Goal: Task Accomplishment & Management: Complete application form

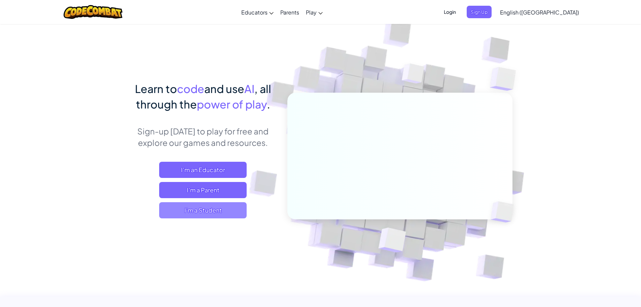
click at [224, 214] on span "I'm a Student" at bounding box center [202, 210] width 87 height 16
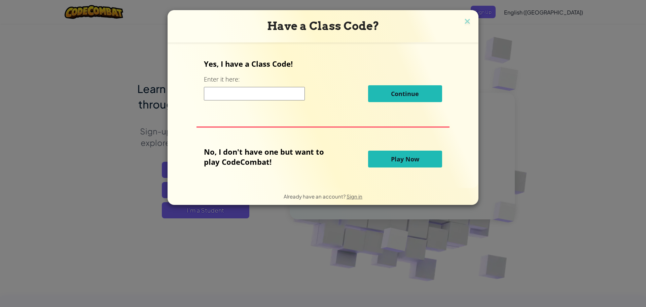
click at [288, 97] on input at bounding box center [254, 93] width 101 height 13
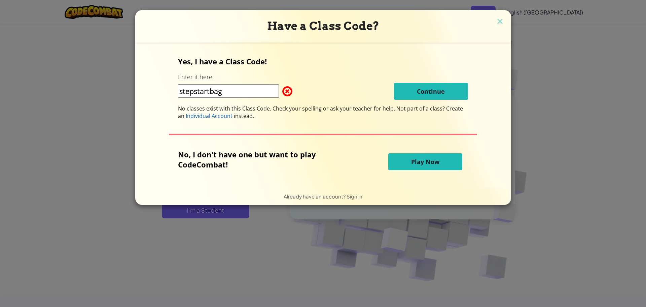
click at [271, 87] on input "stepstartbag" at bounding box center [228, 90] width 101 height 13
type input "stepstartbad"
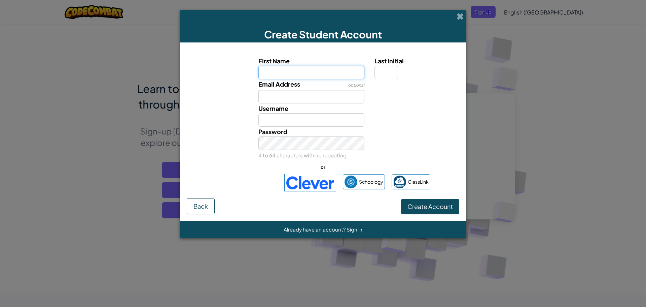
click at [317, 76] on input "First Name" at bounding box center [311, 72] width 106 height 13
drag, startPoint x: 317, startPoint y: 75, endPoint x: 327, endPoint y: 74, distance: 9.8
click at [317, 75] on input "lillian" at bounding box center [311, 72] width 106 height 13
type input "lillian"
type input "Lillian"
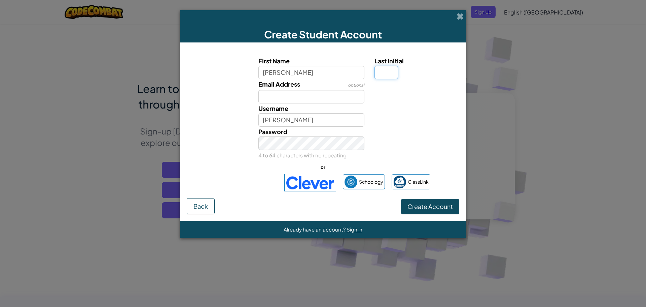
click at [387, 73] on input "Last Initial" at bounding box center [387, 72] width 24 height 13
type input "r"
type input "LillianR"
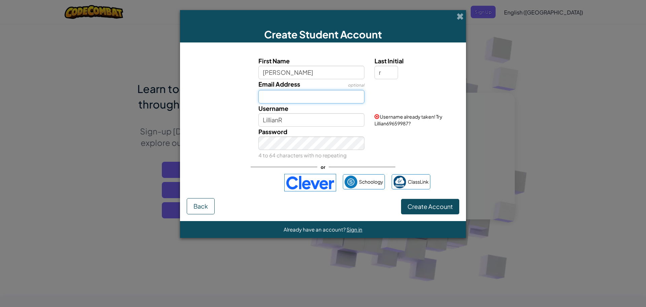
click at [339, 91] on input "Email Address" at bounding box center [311, 96] width 106 height 13
click at [334, 99] on input "lillian." at bounding box center [311, 96] width 106 height 13
click at [291, 95] on input "lillian." at bounding box center [311, 96] width 106 height 13
type input "lillian.roark@levyk12.org"
click at [442, 92] on link "Sign in" at bounding box center [445, 92] width 14 height 6
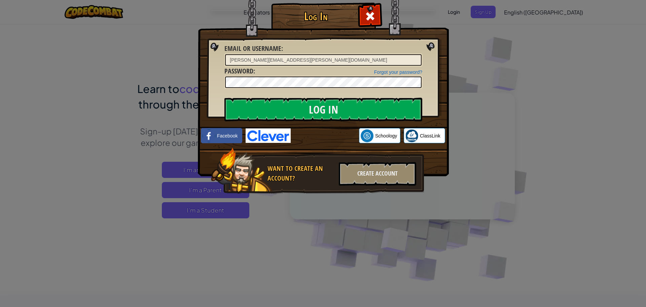
click at [370, 76] on div at bounding box center [323, 82] width 198 height 13
click at [224, 98] on input "Log In" at bounding box center [323, 110] width 198 height 24
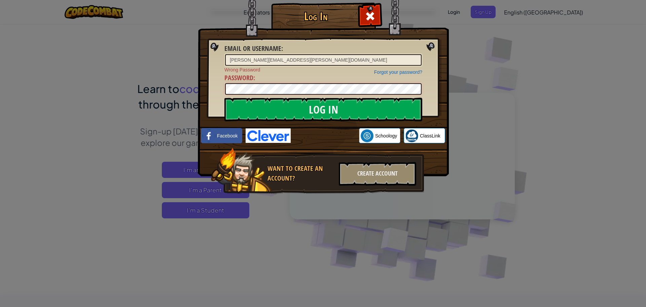
click at [6, 38] on div "Log In Email or Username : lillian.roark@levyk12.org Forgot your password? Wron…" at bounding box center [323, 153] width 646 height 307
click at [490, 90] on div "Log In Email or Username : lillian.roark@levyk12.org Forgot your password? Wron…" at bounding box center [323, 153] width 646 height 307
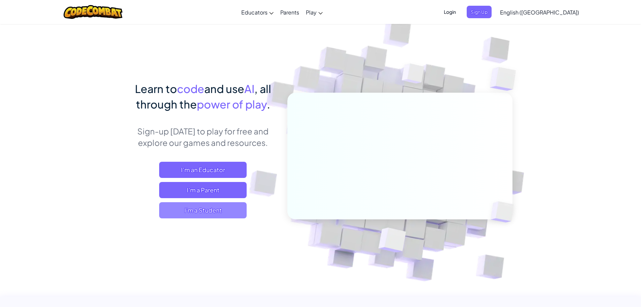
click at [232, 206] on span "I'm a Student" at bounding box center [202, 210] width 87 height 16
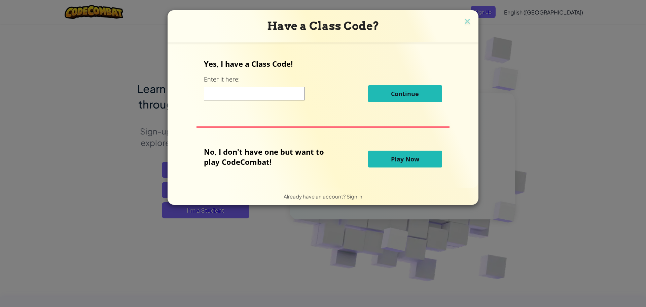
click at [280, 94] on input at bounding box center [254, 93] width 101 height 13
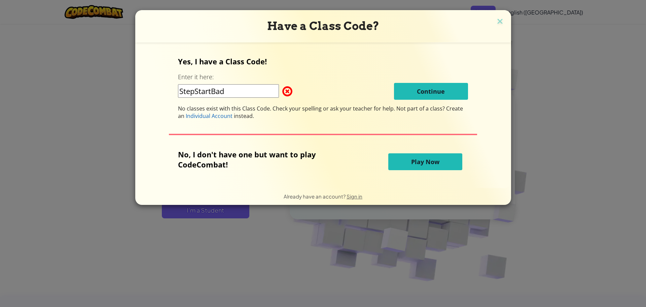
type input "StepStartBad"
click at [279, 94] on input "StepStartBad" at bounding box center [228, 90] width 101 height 13
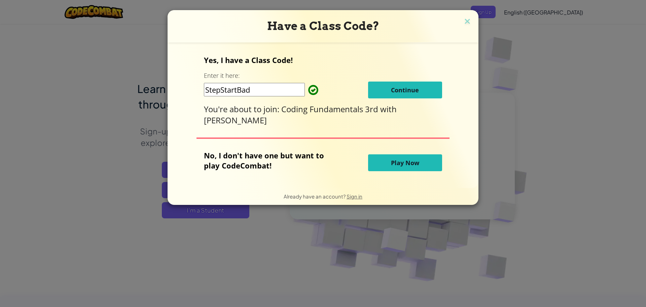
click at [409, 94] on button "Continue" at bounding box center [405, 89] width 74 height 17
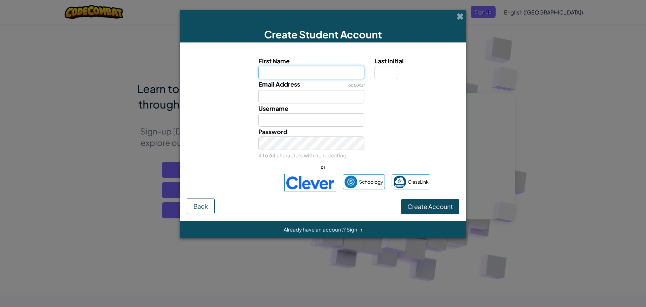
drag, startPoint x: 324, startPoint y: 74, endPoint x: 331, endPoint y: 72, distance: 8.1
click at [324, 74] on input "First Name" at bounding box center [311, 72] width 106 height 13
type input "lillian"
type input "Lillian"
click at [374, 73] on div "Last Initial" at bounding box center [415, 67] width 93 height 23
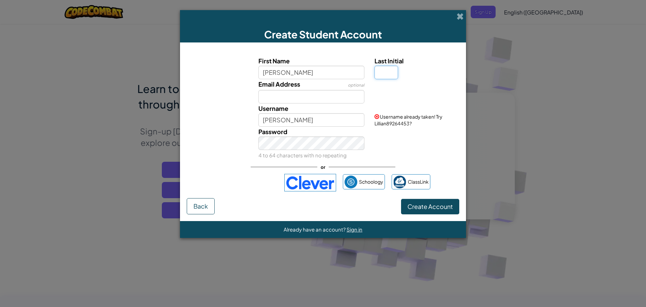
click at [380, 73] on input "Last Initial" at bounding box center [387, 72] width 24 height 13
type input "r"
type input "LillianR"
type input "R"
click at [325, 98] on input "Email Address" at bounding box center [311, 96] width 106 height 13
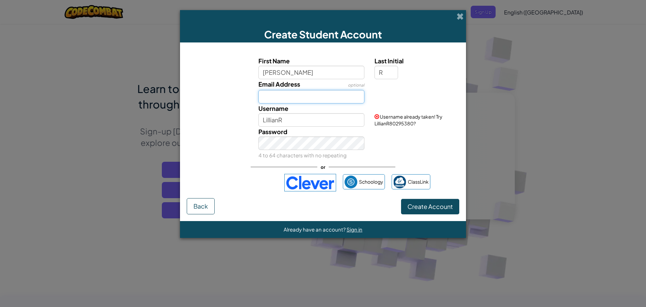
type input "lillian.roark@levyk12.org"
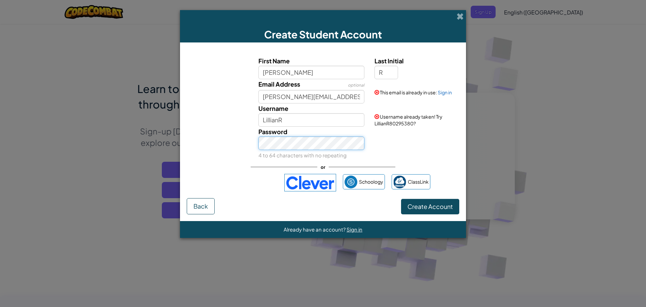
click at [401, 199] on button "Create Account" at bounding box center [430, 206] width 58 height 15
click at [439, 209] on button "Create Account" at bounding box center [430, 206] width 58 height 15
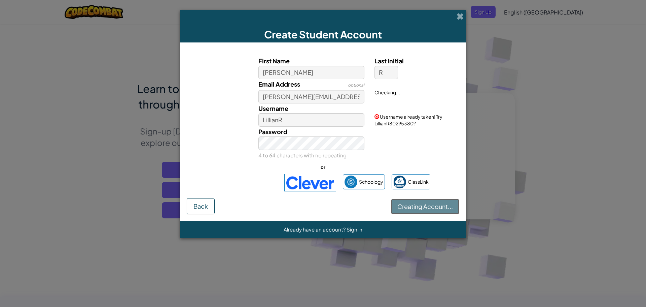
click at [438, 210] on button "Creating Account..." at bounding box center [425, 206] width 68 height 15
click at [437, 209] on button "Creating Account..." at bounding box center [425, 206] width 68 height 15
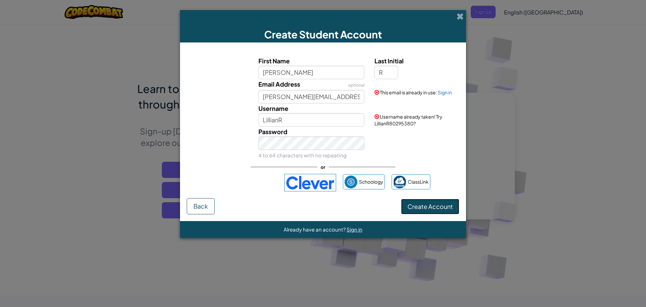
click at [434, 208] on button "Create Account" at bounding box center [430, 206] width 58 height 15
click at [432, 208] on button "Create Account" at bounding box center [430, 206] width 58 height 15
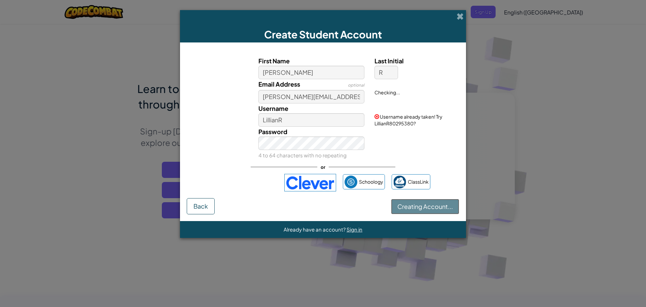
click at [432, 208] on button "Creating Account..." at bounding box center [425, 206] width 68 height 15
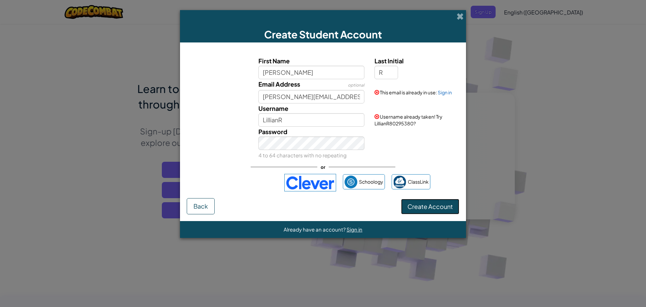
click at [431, 210] on button "Create Account" at bounding box center [430, 206] width 58 height 15
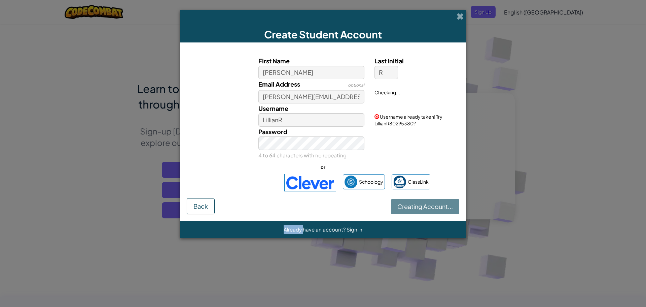
click at [431, 210] on div "Creating Account... Back" at bounding box center [323, 206] width 273 height 16
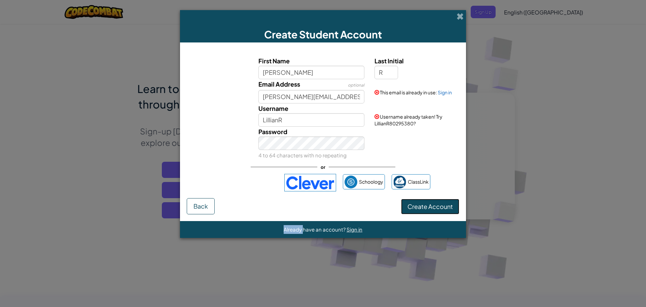
drag, startPoint x: 430, startPoint y: 210, endPoint x: 412, endPoint y: 195, distance: 23.7
click at [428, 208] on button "Create Account" at bounding box center [430, 206] width 58 height 15
click at [308, 108] on div "Username LillianR" at bounding box center [311, 114] width 116 height 23
drag, startPoint x: 308, startPoint y: 113, endPoint x: 310, endPoint y: 117, distance: 4.7
click at [308, 113] on input "LillianR" at bounding box center [311, 119] width 106 height 13
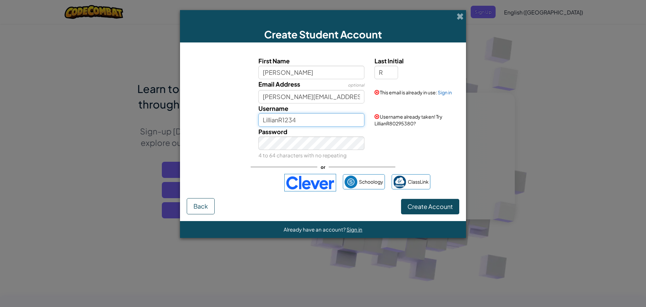
type input "LillianR1234"
click at [434, 210] on button "Create Account" at bounding box center [430, 206] width 58 height 15
click at [414, 206] on button "Create Account" at bounding box center [430, 206] width 58 height 15
click at [413, 154] on div "Password 4 to 64 characters with no repeating" at bounding box center [322, 143] width 279 height 33
click at [423, 202] on button "Create Account" at bounding box center [430, 206] width 58 height 15
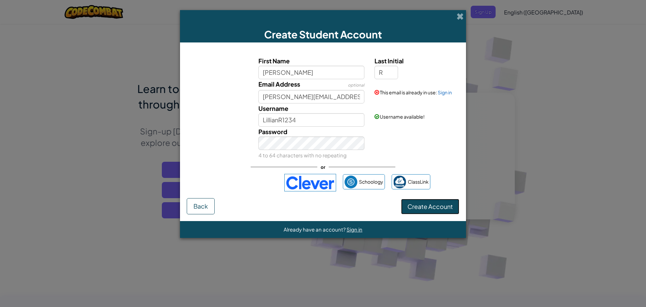
click at [423, 202] on button "Create Account" at bounding box center [430, 206] width 58 height 15
drag, startPoint x: 422, startPoint y: 203, endPoint x: 419, endPoint y: 203, distance: 3.4
click at [419, 203] on button "Create Account" at bounding box center [430, 206] width 58 height 15
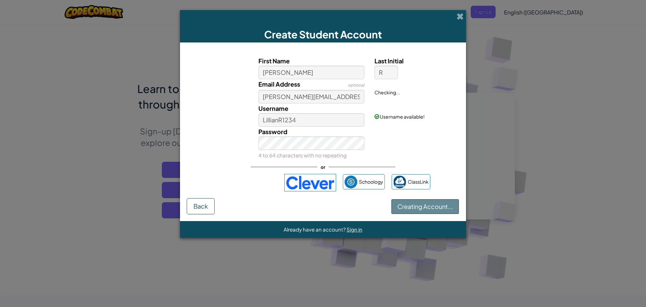
click at [418, 204] on button "Creating Account..." at bounding box center [425, 206] width 68 height 15
drag, startPoint x: 418, startPoint y: 204, endPoint x: 420, endPoint y: 201, distance: 3.6
click at [418, 203] on button "Creating Account..." at bounding box center [425, 206] width 68 height 15
click at [421, 201] on button "Creating Account..." at bounding box center [425, 206] width 68 height 15
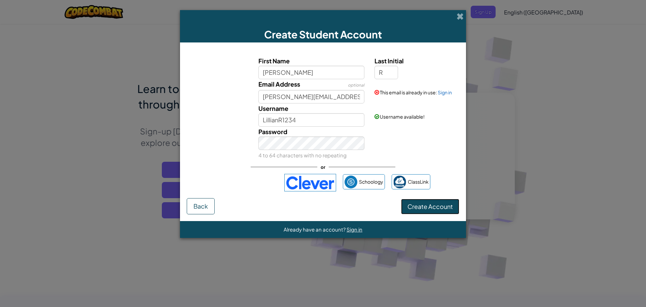
click at [423, 204] on button "Create Account" at bounding box center [430, 206] width 58 height 15
click at [424, 205] on button "Create Account" at bounding box center [430, 206] width 58 height 15
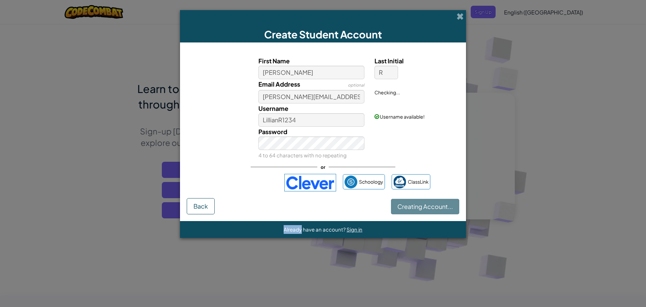
click at [424, 206] on div "Creating Account... Back" at bounding box center [323, 206] width 273 height 16
click at [424, 205] on div "Creating Account... Back" at bounding box center [323, 206] width 273 height 16
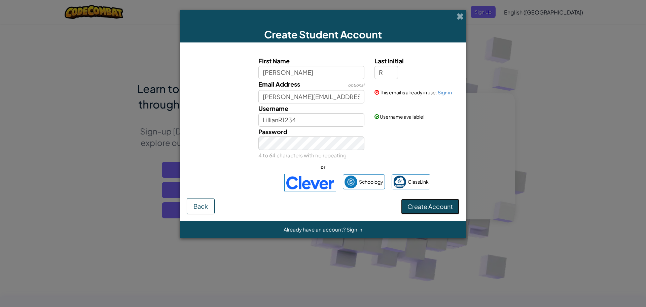
drag, startPoint x: 424, startPoint y: 205, endPoint x: 431, endPoint y: 169, distance: 37.4
click at [425, 197] on form "First Name lillian Last Initial R Email Address optional lillian.roark@levyk12.…" at bounding box center [323, 131] width 286 height 178
click at [441, 93] on link "Sign in" at bounding box center [445, 92] width 14 height 6
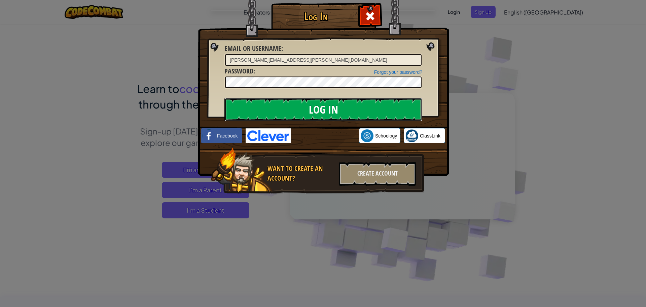
click at [402, 101] on input "Log In" at bounding box center [323, 110] width 198 height 24
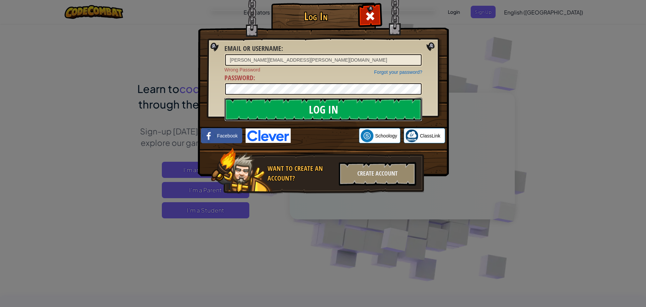
click at [399, 102] on input "Log In" at bounding box center [323, 110] width 198 height 24
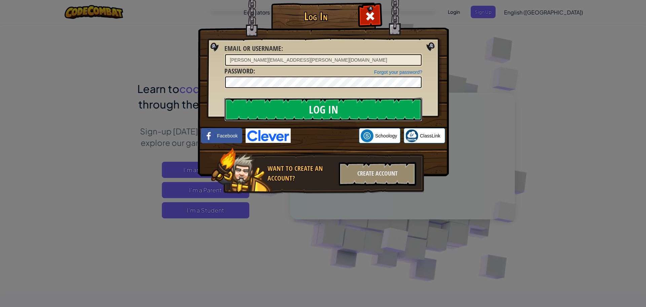
drag, startPoint x: 399, startPoint y: 102, endPoint x: 398, endPoint y: 96, distance: 6.1
click at [399, 99] on input "Log In" at bounding box center [323, 110] width 198 height 24
drag, startPoint x: 398, startPoint y: 97, endPoint x: 396, endPoint y: 105, distance: 8.0
click at [397, 100] on div "Log In Email or Username : lillian.roark@levyk12.org Forgot your password? Pass…" at bounding box center [323, 108] width 224 height 196
click at [396, 107] on input "Log In" at bounding box center [323, 110] width 198 height 24
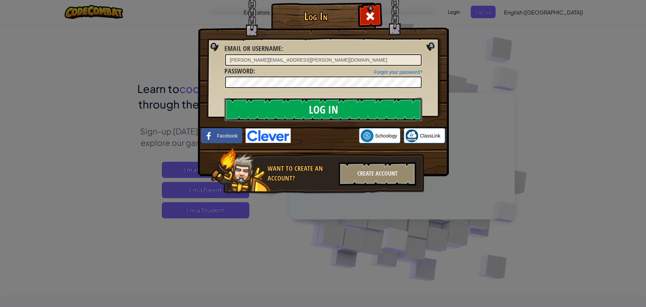
drag, startPoint x: 396, startPoint y: 106, endPoint x: 395, endPoint y: 111, distance: 4.7
click at [394, 108] on input "Log In" at bounding box center [323, 110] width 198 height 24
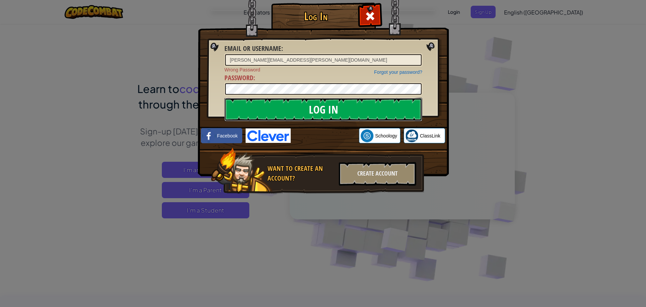
click at [405, 119] on input "Log In" at bounding box center [323, 110] width 198 height 24
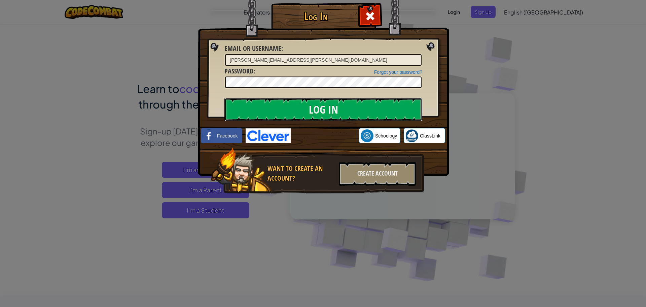
drag, startPoint x: 405, startPoint y: 119, endPoint x: 408, endPoint y: 64, distance: 55.3
click at [409, 118] on input "Log In" at bounding box center [323, 110] width 198 height 24
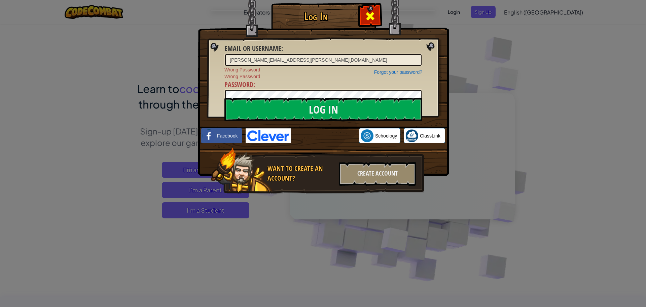
click at [377, 21] on div at bounding box center [369, 15] width 21 height 21
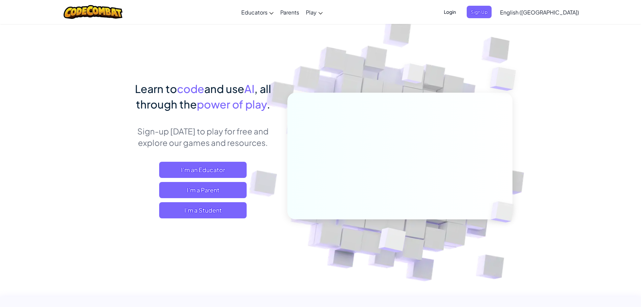
click at [376, 19] on div "Toggle navigation Educators Create Free Account School & District Solutions Tea…" at bounding box center [320, 12] width 644 height 24
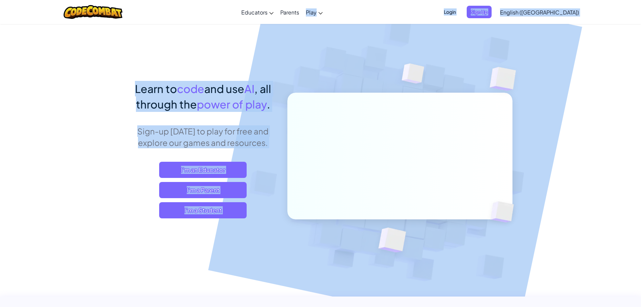
drag, startPoint x: 374, startPoint y: 20, endPoint x: 332, endPoint y: 72, distance: 66.1
click at [330, 70] on img at bounding box center [395, 148] width 374 height 374
click at [218, 62] on div "Learn to code and use AI , all through the power of play . Sign-up today to pla…" at bounding box center [321, 147] width 384 height 246
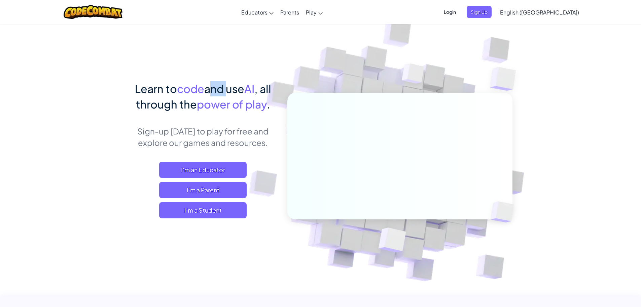
drag, startPoint x: 218, startPoint y: 62, endPoint x: 217, endPoint y: 68, distance: 5.7
click at [217, 67] on div "Learn to code and use AI , all through the power of play . Sign-up today to pla…" at bounding box center [321, 147] width 384 height 246
click at [259, 208] on div "I'm an Educator I'm a Parent I'm a Student" at bounding box center [203, 190] width 148 height 57
click at [224, 214] on span "I'm a Student" at bounding box center [202, 210] width 87 height 16
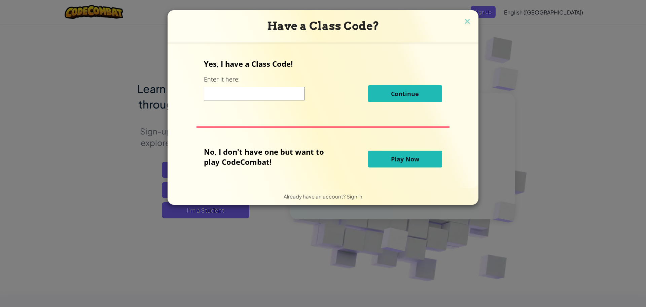
click at [224, 211] on div "Have a Class Code? Yes, I have a Class Code! Enter it here: Continue No, I don'…" at bounding box center [323, 153] width 646 height 307
click at [213, 94] on input at bounding box center [254, 93] width 101 height 13
type input "StepStartBad"
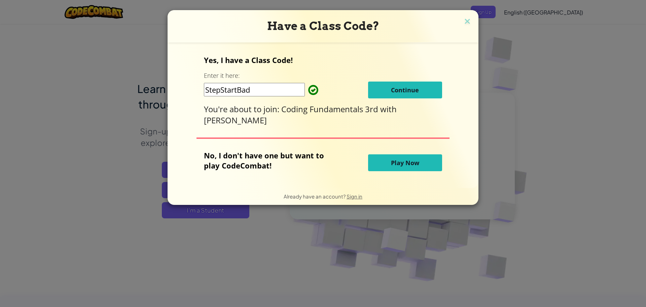
click at [384, 95] on button "Continue" at bounding box center [405, 89] width 74 height 17
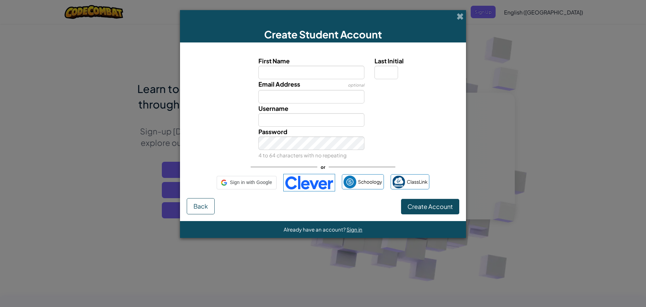
click at [384, 95] on div "Email Address optional" at bounding box center [322, 91] width 279 height 24
click at [289, 74] on input "First Name" at bounding box center [311, 72] width 106 height 13
type input "lillian"
type input "Lillian"
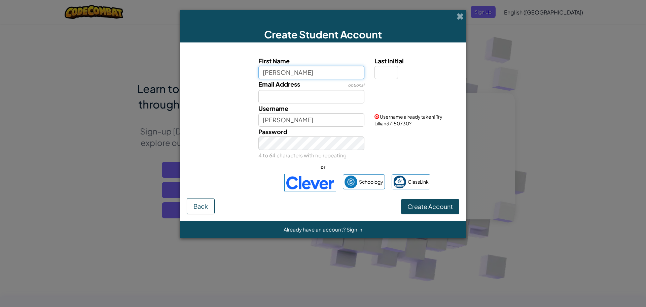
click at [263, 73] on input "lillian" at bounding box center [311, 72] width 106 height 13
click at [263, 75] on input "lillian" at bounding box center [311, 72] width 106 height 13
type input "Lillian"
click at [377, 70] on input "Last Initial" at bounding box center [387, 72] width 24 height 13
type input "R"
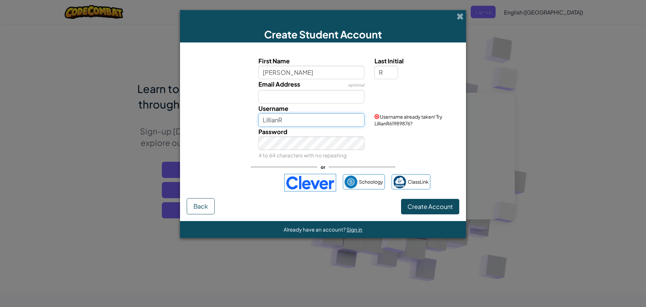
click at [322, 117] on input "LillianR" at bounding box center [311, 119] width 106 height 13
type input "LillianR1234"
click at [401, 199] on button "Create Account" at bounding box center [430, 206] width 58 height 15
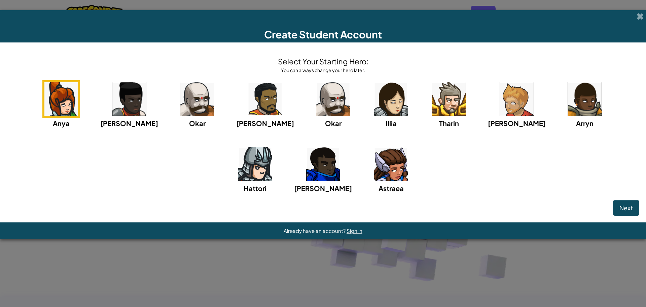
click at [374, 112] on img at bounding box center [391, 99] width 34 height 34
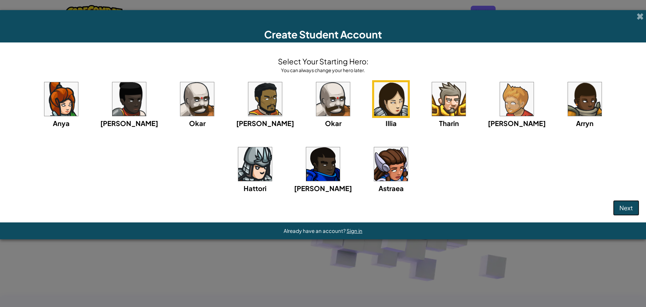
click at [629, 204] on span "Next" at bounding box center [625, 208] width 13 height 8
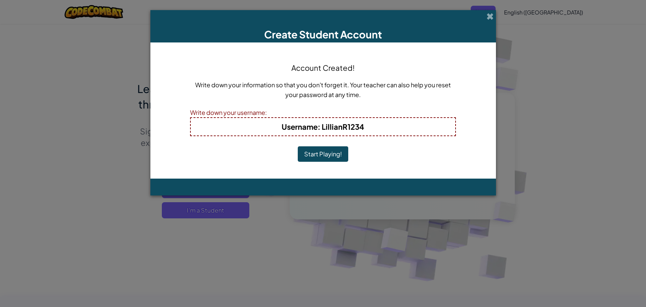
click at [327, 149] on button "Start Playing!" at bounding box center [323, 153] width 50 height 15
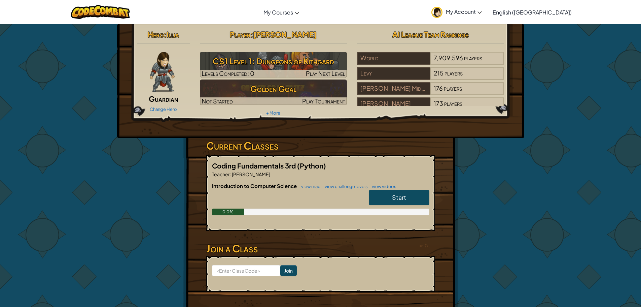
click at [390, 196] on link "Start" at bounding box center [399, 196] width 61 height 15
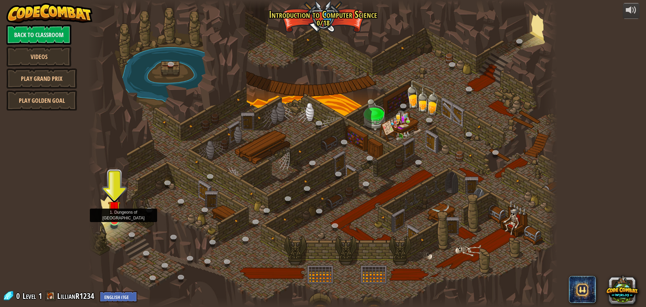
click at [114, 218] on img at bounding box center [114, 206] width 12 height 29
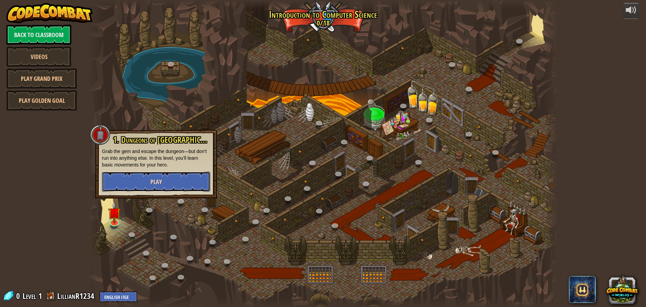
click at [155, 181] on span "Play" at bounding box center [155, 181] width 11 height 8
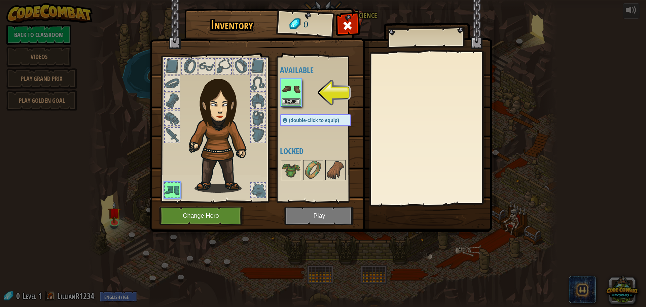
click at [282, 86] on img at bounding box center [291, 88] width 19 height 19
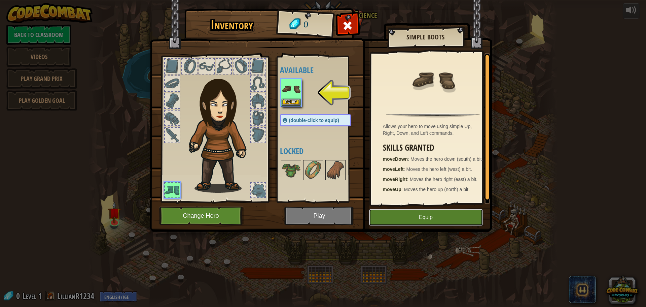
click at [393, 220] on button "Equip" at bounding box center [426, 217] width 114 height 17
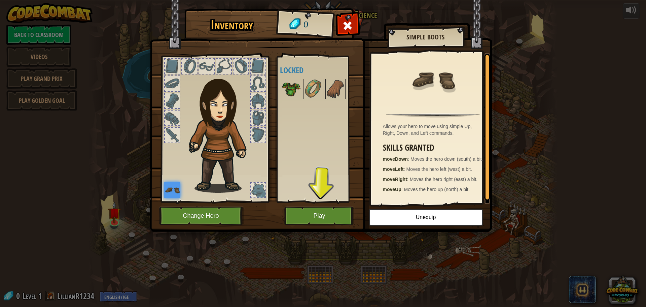
click at [292, 88] on img at bounding box center [291, 88] width 19 height 19
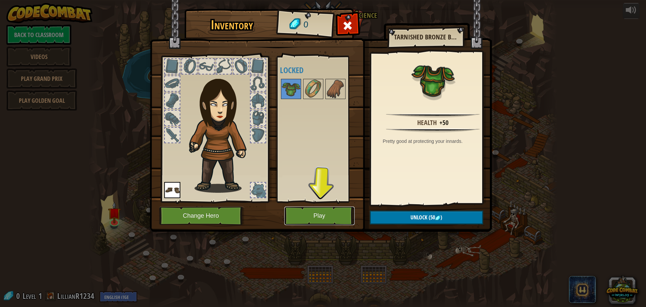
click at [301, 219] on button "Play" at bounding box center [319, 215] width 70 height 19
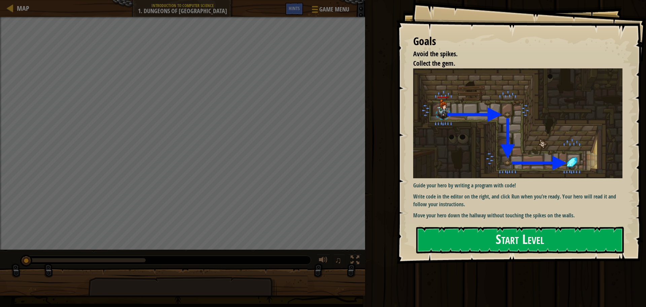
click at [452, 216] on p "Move your hero down the hallway without touching the spikes on the walls." at bounding box center [520, 215] width 214 height 8
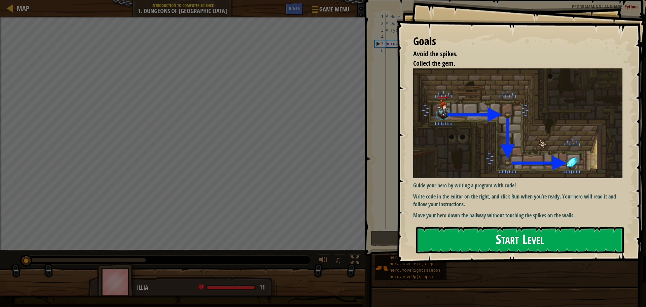
click at [455, 229] on button "Start Level" at bounding box center [520, 239] width 208 height 27
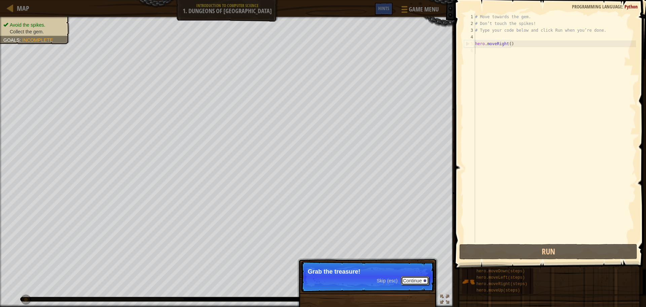
click at [411, 276] on button "Continue" at bounding box center [415, 280] width 28 height 9
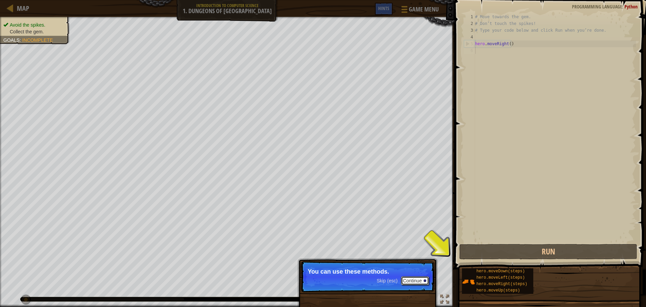
click at [419, 281] on button "Continue" at bounding box center [415, 280] width 28 height 9
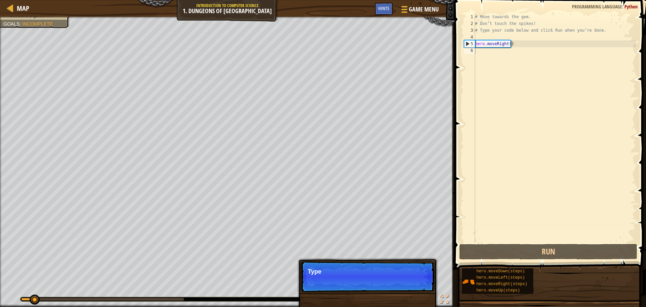
click at [419, 281] on p "Skip (esc) Continue Type" at bounding box center [368, 276] width 134 height 31
click at [418, 281] on p "Skip (esc) Continue Type your co" at bounding box center [368, 276] width 134 height 31
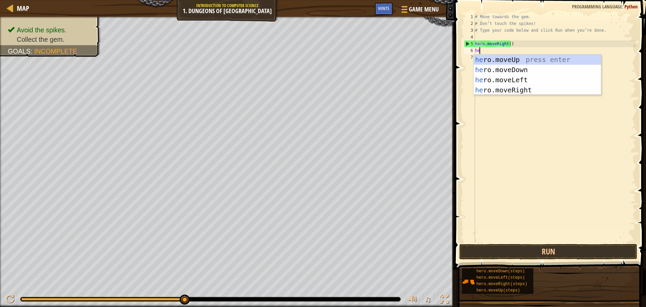
type textarea "her"
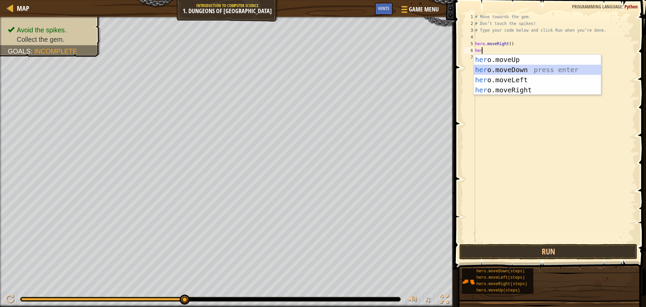
click at [519, 70] on div "her o.moveUp press enter her o.moveDown press enter her o.moveLeft press enter …" at bounding box center [537, 85] width 127 height 61
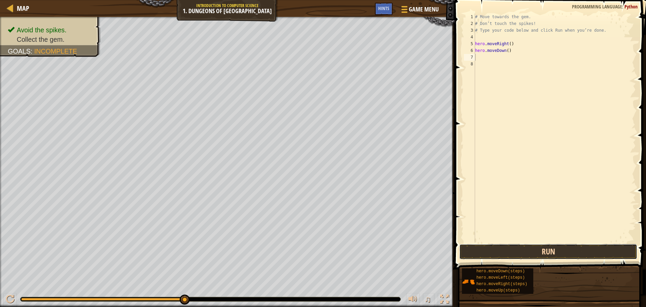
click at [547, 244] on button "Run" at bounding box center [548, 251] width 178 height 15
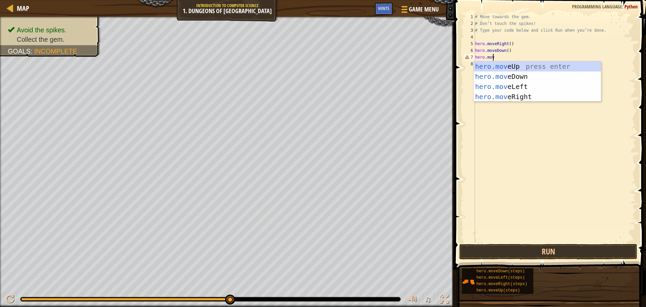
scroll to position [3, 1]
type textarea "hero.move"
click at [528, 93] on div "hero.move Up press enter hero.move Down press enter hero.move Left press enter …" at bounding box center [537, 91] width 127 height 61
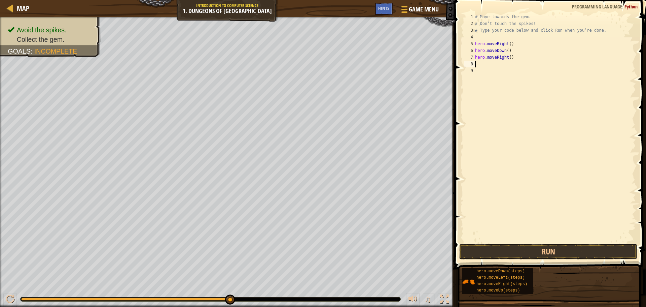
scroll to position [3, 0]
click at [532, 254] on button "Run" at bounding box center [548, 251] width 178 height 15
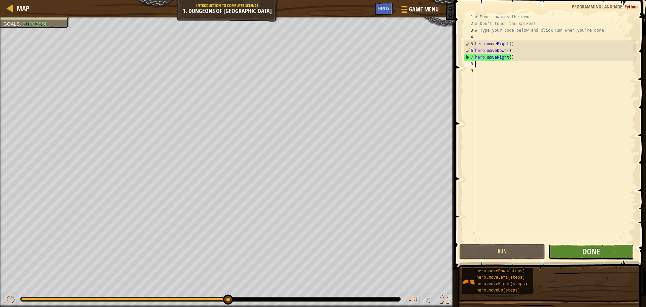
click at [580, 247] on button "Done" at bounding box center [590, 251] width 85 height 15
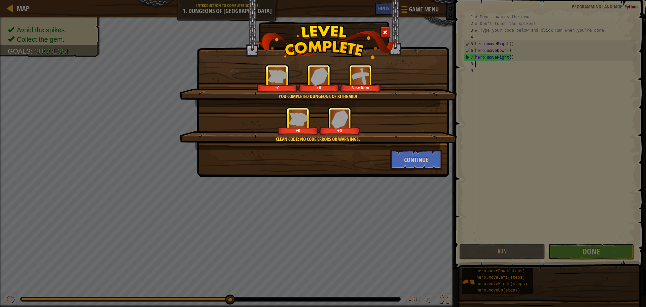
drag, startPoint x: 511, startPoint y: 162, endPoint x: 496, endPoint y: 153, distance: 17.2
click at [510, 161] on div "You completed Dungeons of Kithgard! +0 +0 New Item Clean code: no code errors o…" at bounding box center [323, 153] width 646 height 307
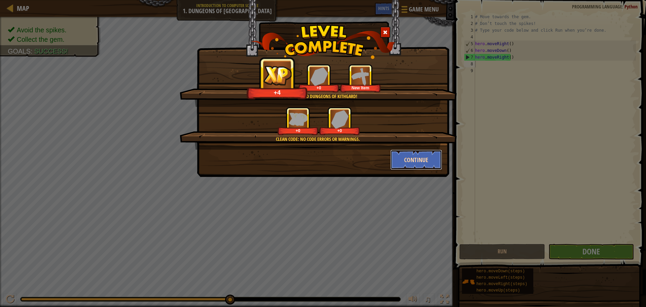
click at [417, 160] on button "Continue" at bounding box center [416, 159] width 52 height 20
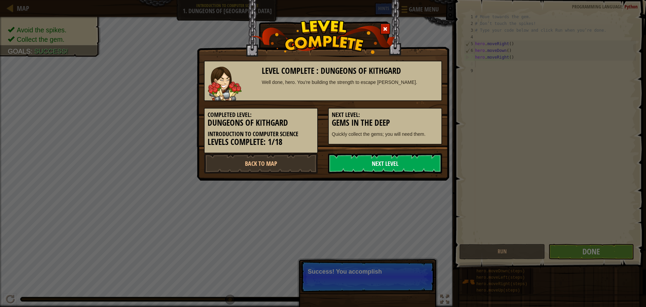
click at [413, 167] on link "Next Level" at bounding box center [385, 163] width 114 height 20
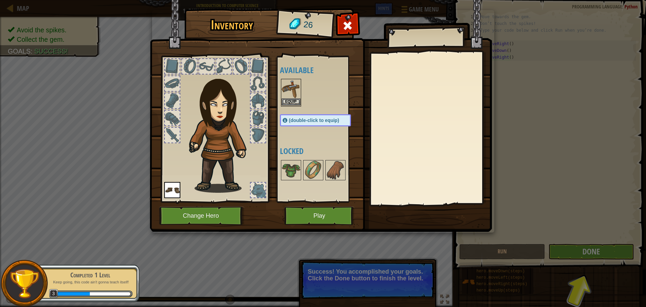
click at [295, 90] on img at bounding box center [291, 88] width 19 height 19
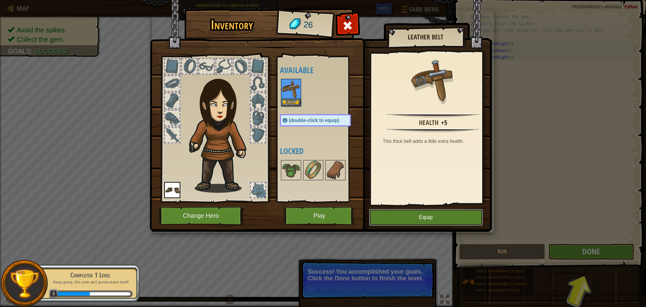
click at [434, 213] on button "Equip" at bounding box center [426, 217] width 114 height 17
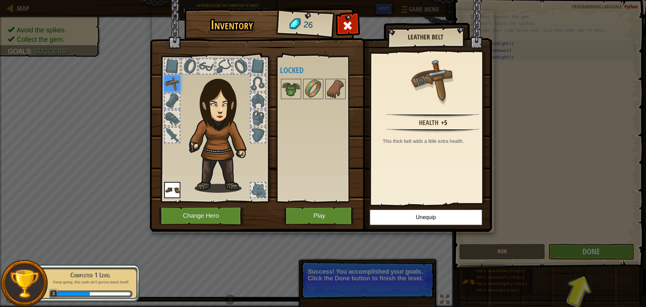
click at [319, 205] on img at bounding box center [321, 109] width 342 height 244
click at [318, 208] on button "Play" at bounding box center [319, 215] width 70 height 19
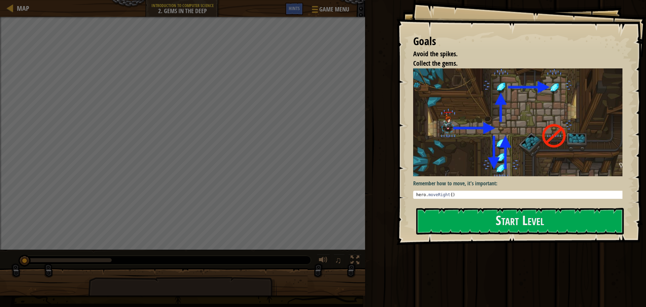
type textarea "hero.moveRight()"
click at [454, 193] on div "hero . moveRight ( )" at bounding box center [520, 199] width 211 height 14
click at [454, 214] on button "Start Level" at bounding box center [520, 221] width 208 height 27
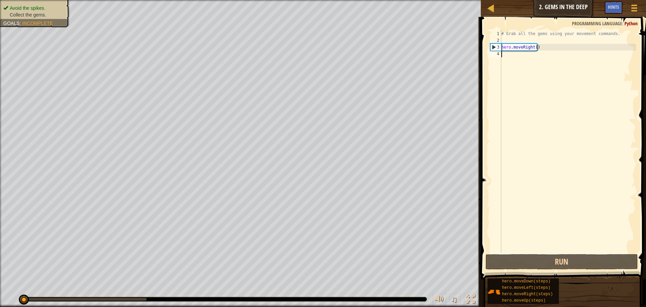
scroll to position [3, 0]
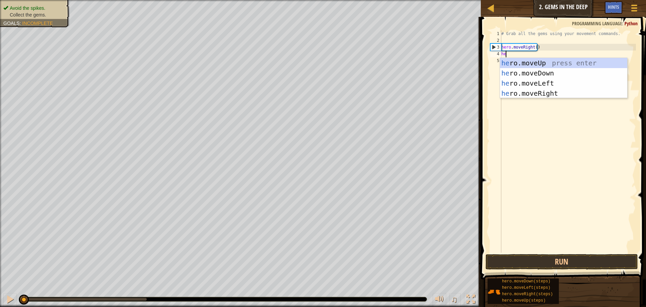
type textarea "hero"
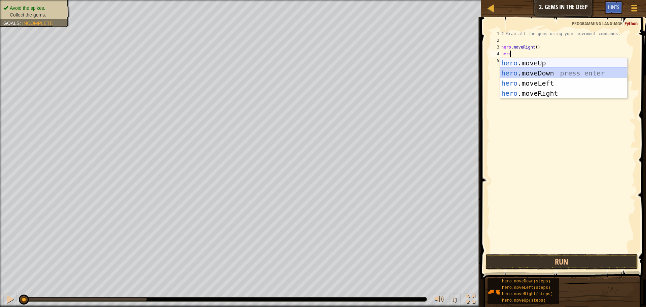
click at [545, 67] on div "hero .moveUp press enter hero .moveDown press enter hero .moveLeft press enter …" at bounding box center [563, 88] width 127 height 61
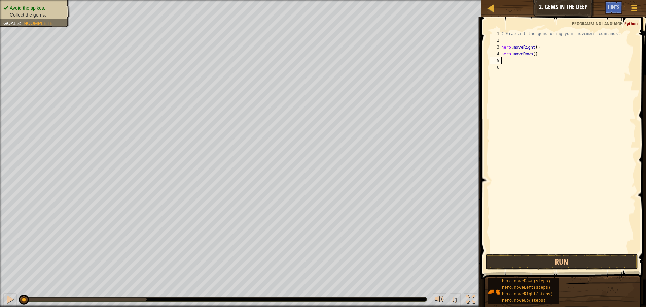
click at [537, 55] on div "# Grab all the gems using your movement commands. hero . moveRight ( ) hero . m…" at bounding box center [568, 148] width 136 height 236
type textarea "hero"
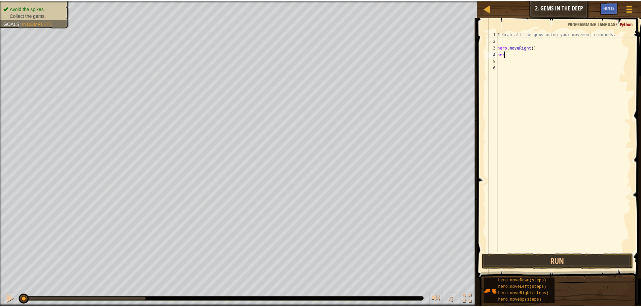
scroll to position [3, 0]
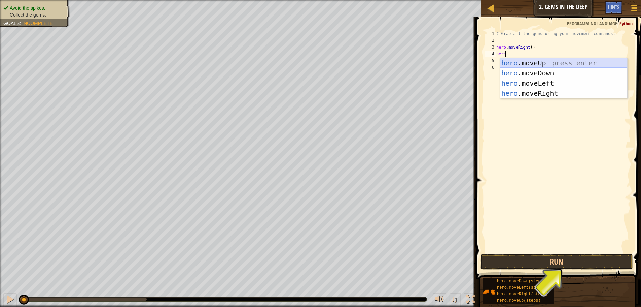
click at [544, 60] on div "hero .moveUp press enter hero .moveDown press enter hero .moveLeft press enter …" at bounding box center [563, 88] width 127 height 61
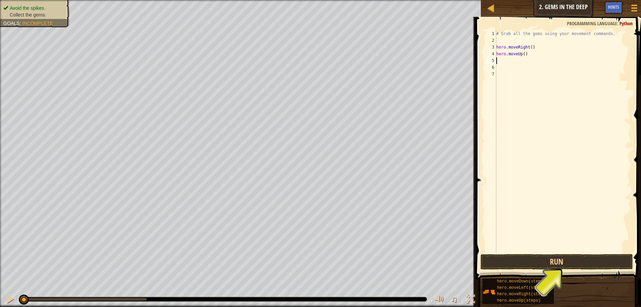
type textarea "h"
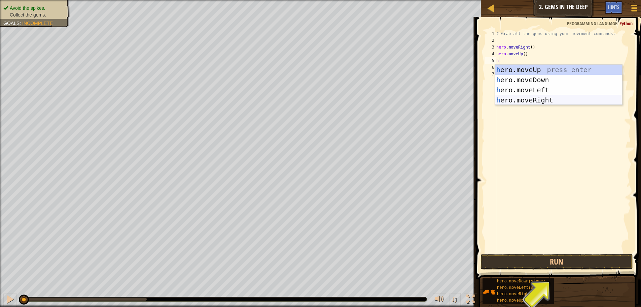
click at [546, 97] on div "h ero.moveUp press enter h ero.moveDown press enter h ero.moveLeft press enter …" at bounding box center [558, 95] width 127 height 61
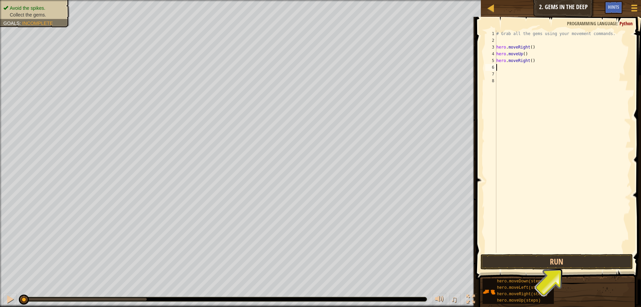
type textarea "h"
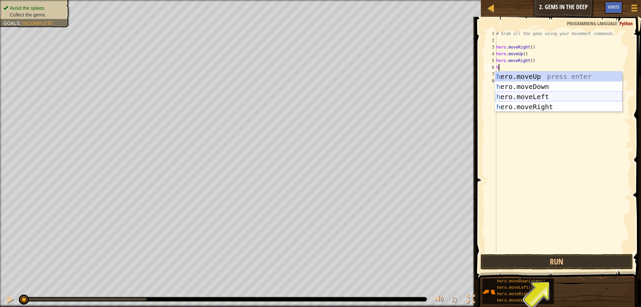
click at [543, 95] on div "h ero.moveUp press enter h ero.moveDown press enter h ero.moveLeft press enter …" at bounding box center [558, 101] width 127 height 61
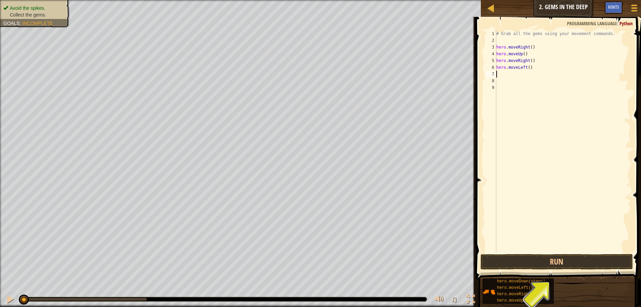
type textarea "h"
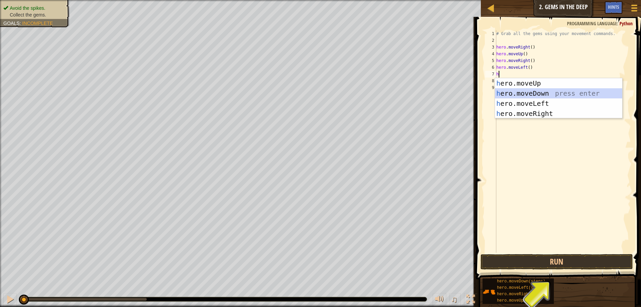
click at [545, 95] on div "h ero.moveUp press enter h ero.moveDown press enter h ero.moveLeft press enter …" at bounding box center [558, 108] width 127 height 61
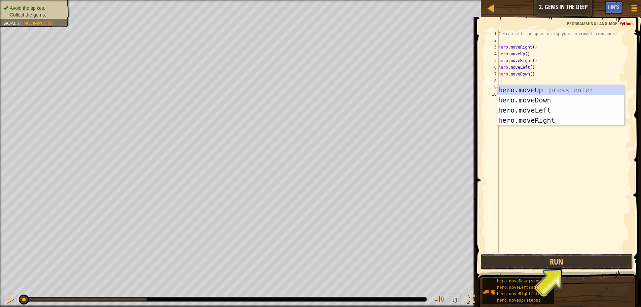
type textarea "he"
click at [543, 100] on div "he ro.moveUp press enter he ro.moveDown press enter he ro.moveLeft press enter …" at bounding box center [560, 115] width 127 height 61
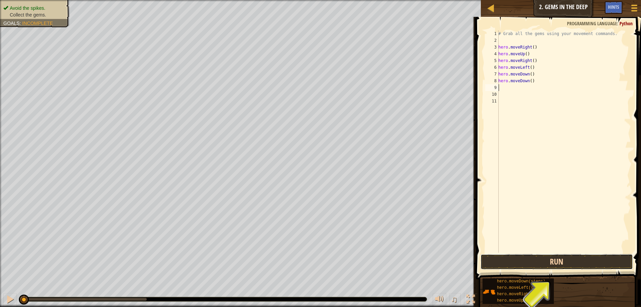
click at [549, 263] on button "Run" at bounding box center [557, 261] width 152 height 15
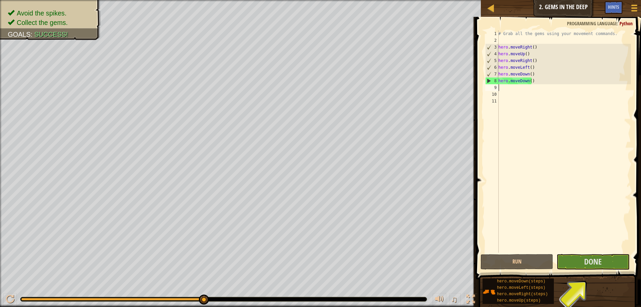
type textarea "h"
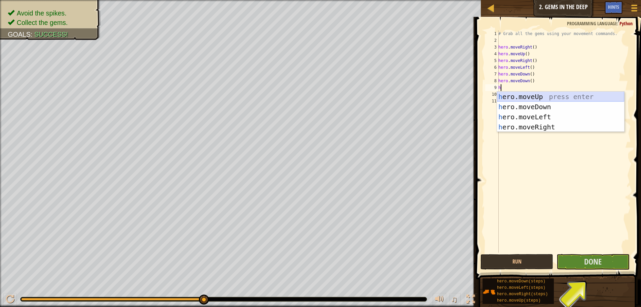
click at [535, 96] on div "h ero.moveUp press enter h ero.moveDown press enter h ero.moveLeft press enter …" at bounding box center [560, 122] width 127 height 61
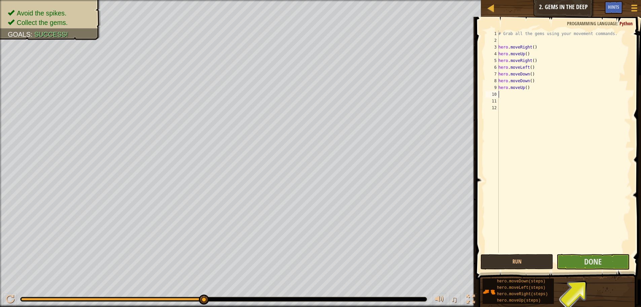
type textarea "h"
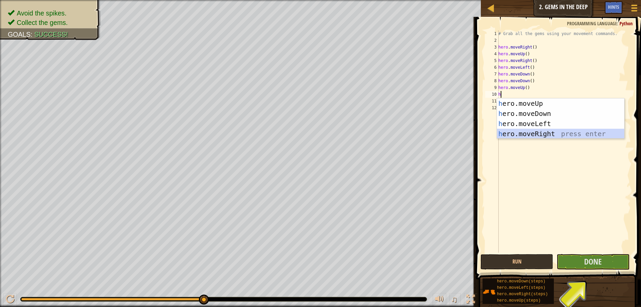
click at [557, 130] on div "h ero.moveUp press enter h ero.moveDown press enter h ero.moveLeft press enter …" at bounding box center [560, 128] width 127 height 61
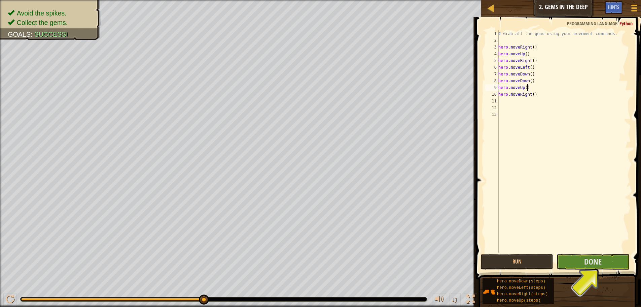
click at [527, 88] on div "# Grab all the gems using your movement commands. hero . moveRight ( ) hero . m…" at bounding box center [564, 148] width 134 height 236
click at [534, 95] on div "# Grab all the gems using your movement commands. hero . moveRight ( ) hero . m…" at bounding box center [564, 148] width 134 height 236
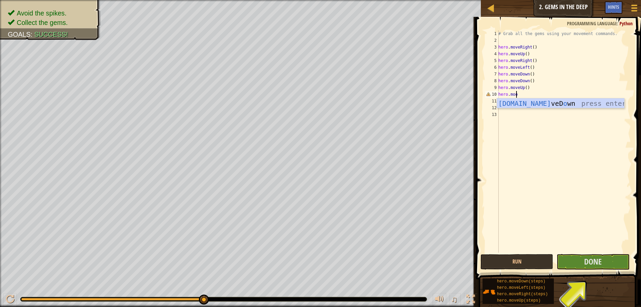
type textarea "[DOMAIN_NAME]"
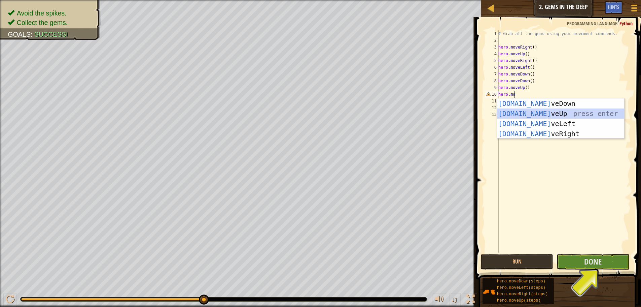
click at [538, 112] on div "[DOMAIN_NAME] veDown press enter [DOMAIN_NAME] veUp press enter [DOMAIN_NAME] v…" at bounding box center [560, 128] width 127 height 61
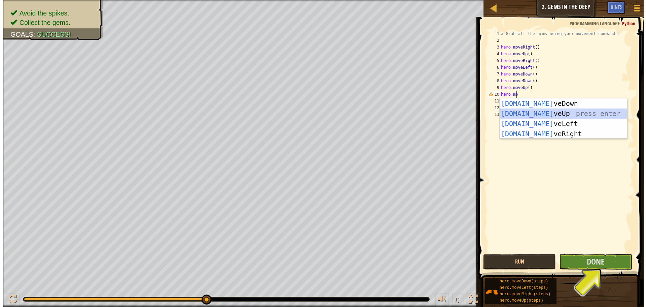
scroll to position [3, 0]
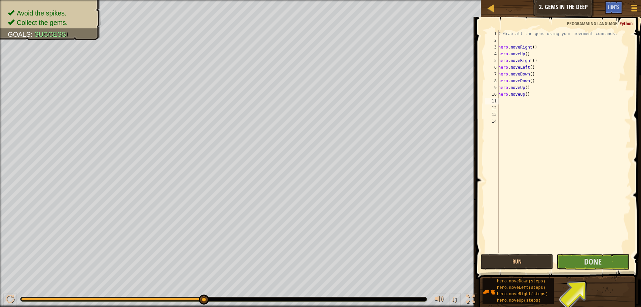
type textarea "h"
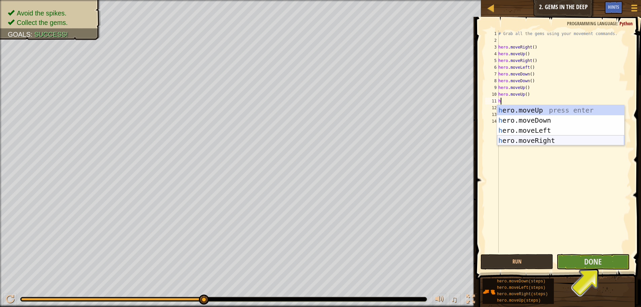
click at [552, 140] on div "h ero.moveUp press enter h ero.moveDown press enter h ero.moveLeft press enter …" at bounding box center [560, 135] width 127 height 61
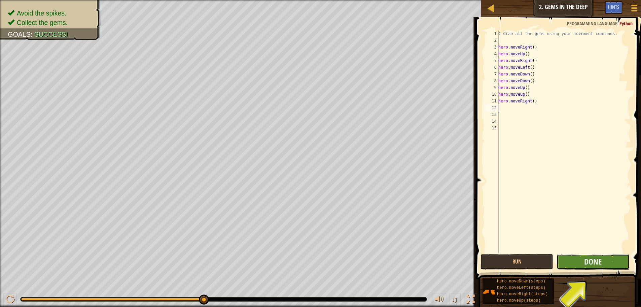
click at [575, 264] on button "Done" at bounding box center [593, 261] width 73 height 15
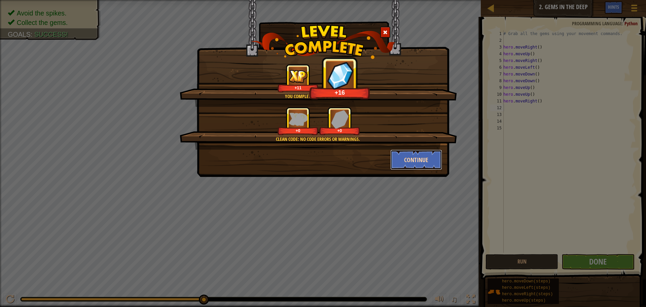
click at [421, 157] on button "Continue" at bounding box center [416, 159] width 52 height 20
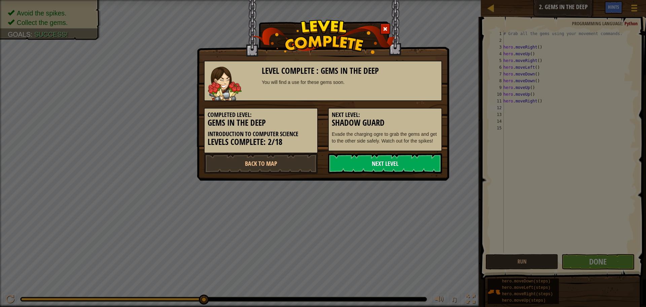
click at [361, 167] on link "Next Level" at bounding box center [385, 163] width 114 height 20
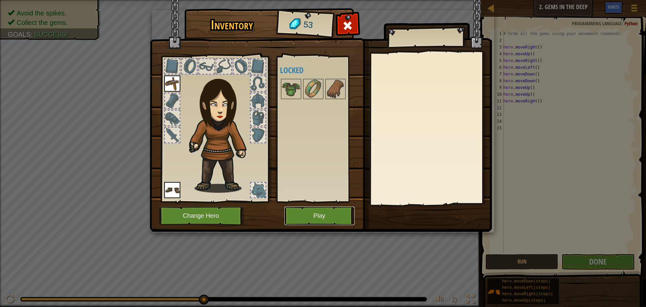
click at [316, 215] on button "Play" at bounding box center [319, 215] width 70 height 19
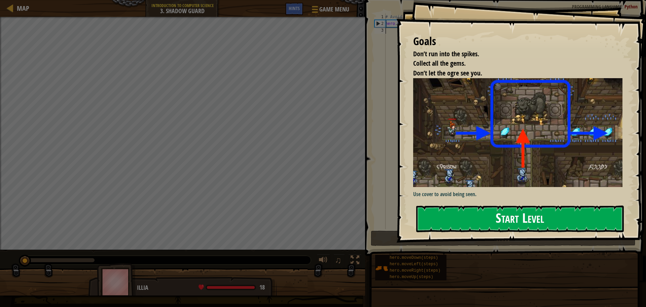
click at [457, 221] on button "Start Level" at bounding box center [520, 218] width 208 height 27
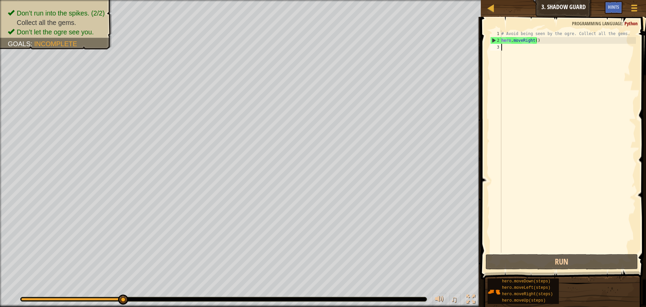
type textarea "h"
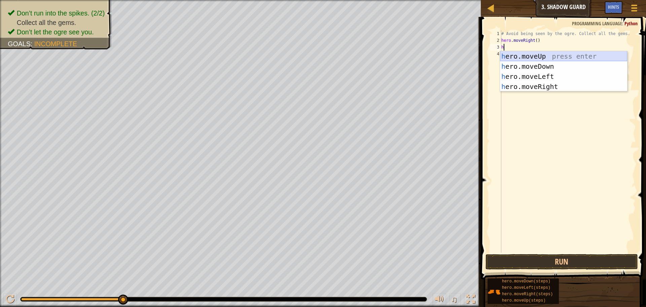
click at [530, 55] on div "h ero.moveUp press enter h ero.moveDown press enter h ero.moveLeft press enter …" at bounding box center [563, 81] width 127 height 61
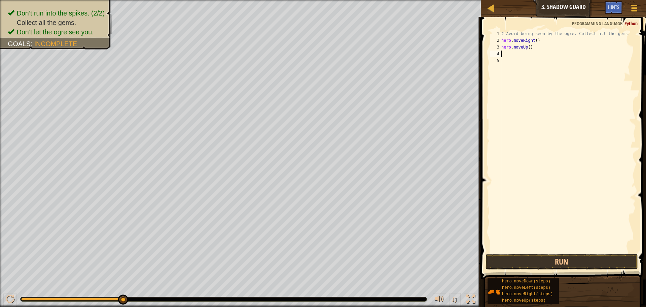
type textarea "h"
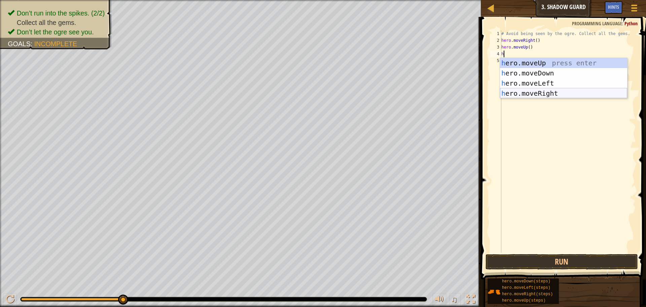
click at [549, 93] on div "h ero.moveUp press enter h ero.moveDown press enter h ero.moveLeft press enter …" at bounding box center [563, 88] width 127 height 61
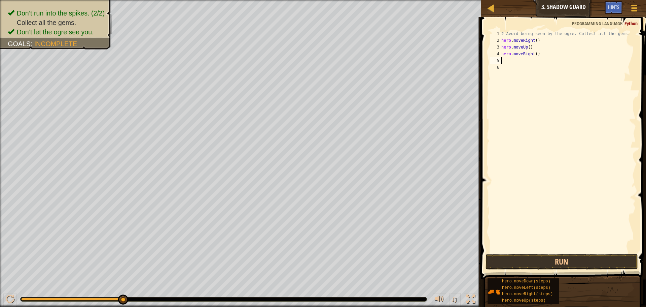
type textarea "h"
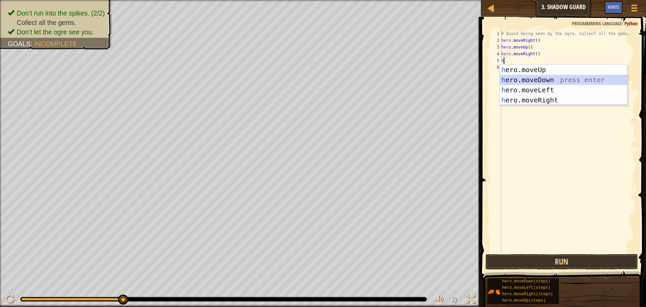
click at [549, 79] on div "h ero.moveUp press enter h ero.moveDown press enter h ero.moveLeft press enter …" at bounding box center [563, 95] width 127 height 61
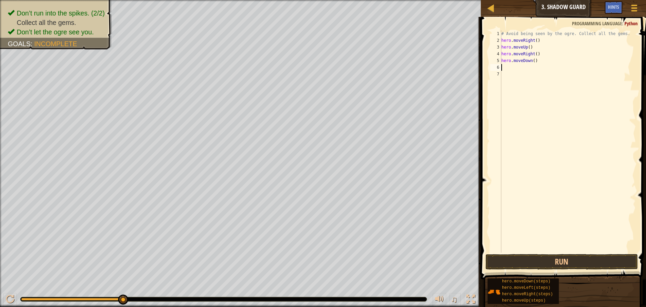
type textarea "h"
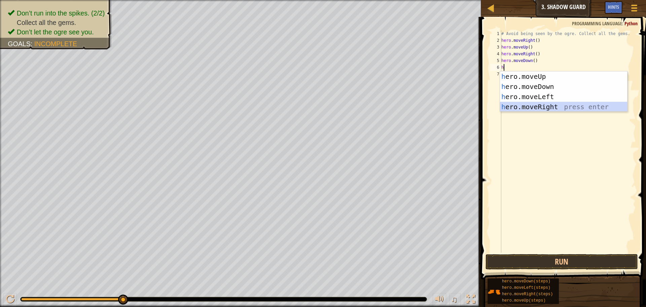
click at [554, 106] on div "h ero.moveUp press enter h ero.moveDown press enter h ero.moveLeft press enter …" at bounding box center [563, 101] width 127 height 61
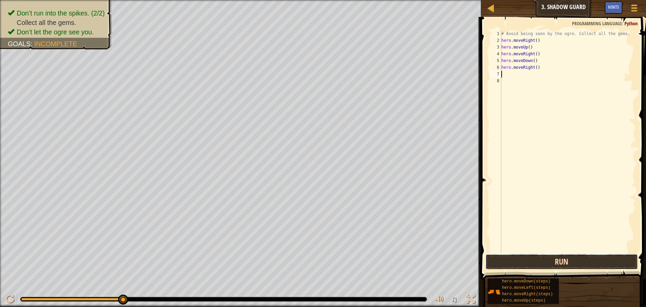
click at [553, 259] on button "Run" at bounding box center [562, 261] width 152 height 15
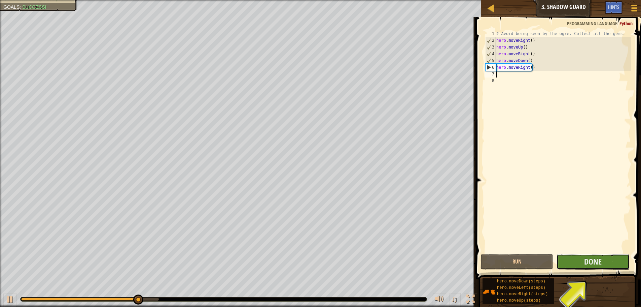
click at [579, 257] on button "Done" at bounding box center [593, 261] width 73 height 15
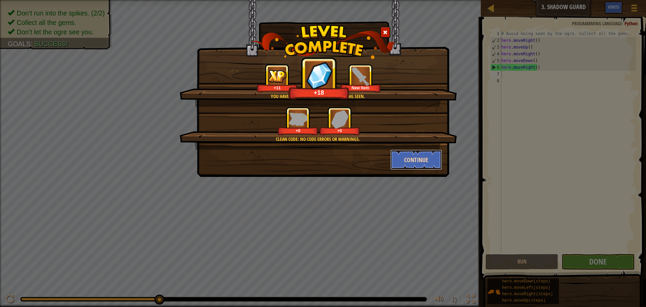
click at [408, 155] on button "Continue" at bounding box center [416, 159] width 52 height 20
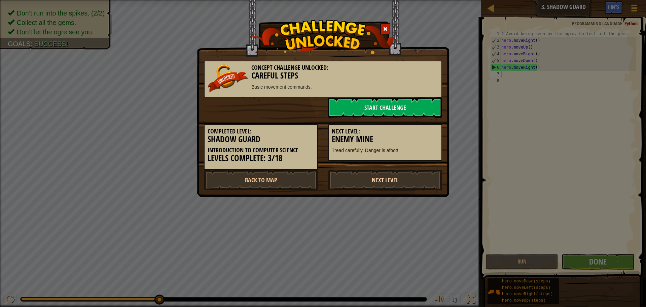
click at [378, 175] on link "Next Level" at bounding box center [385, 180] width 114 height 20
click at [384, 176] on link "Next Level" at bounding box center [385, 180] width 114 height 20
click at [383, 176] on link "Next Level" at bounding box center [385, 180] width 114 height 20
drag, startPoint x: 383, startPoint y: 176, endPoint x: 383, endPoint y: 163, distance: 13.8
click at [383, 173] on link "Next Level" at bounding box center [385, 180] width 114 height 20
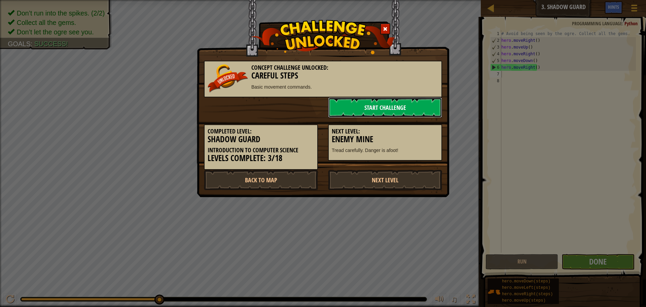
click at [375, 109] on link "Start Challenge" at bounding box center [385, 107] width 114 height 20
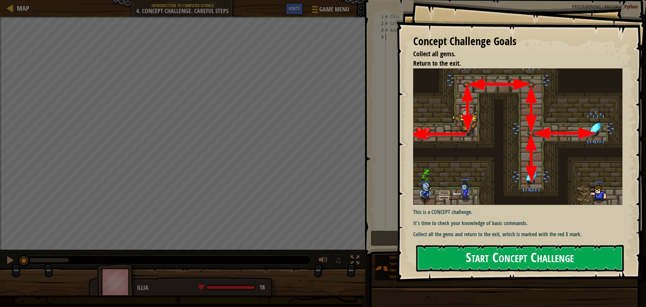
click at [458, 260] on button "Start Concept Challenge" at bounding box center [520, 258] width 208 height 27
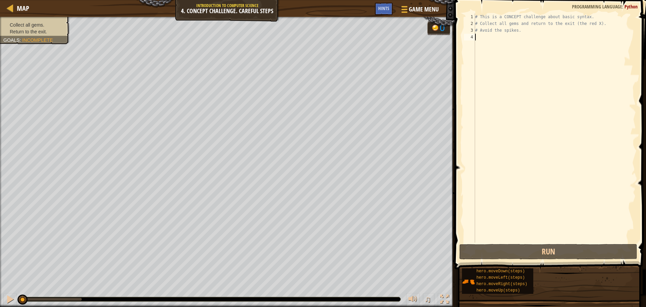
type textarea "h"
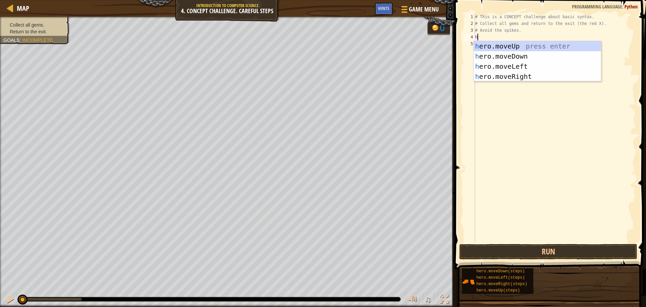
scroll to position [3, 0]
click at [506, 45] on div "h ero.moveUp press enter h ero.moveDown press enter h ero.moveLeft press enter …" at bounding box center [537, 71] width 127 height 61
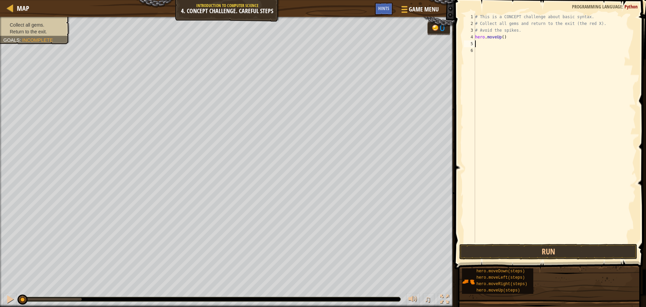
type textarea "h"
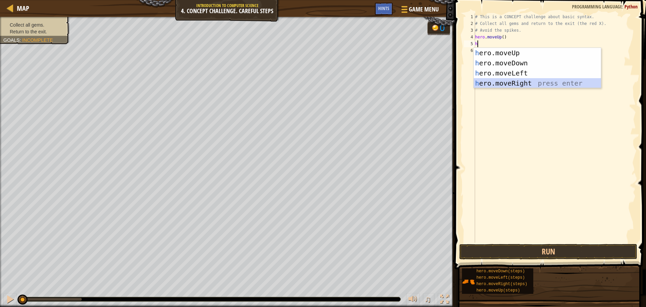
click at [530, 81] on div "h ero.moveUp press enter h ero.moveDown press enter h ero.moveLeft press enter …" at bounding box center [537, 78] width 127 height 61
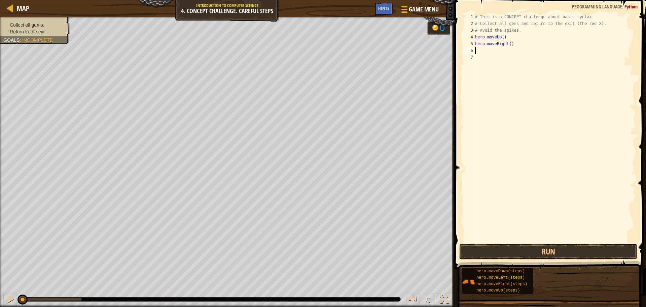
type textarea "h"
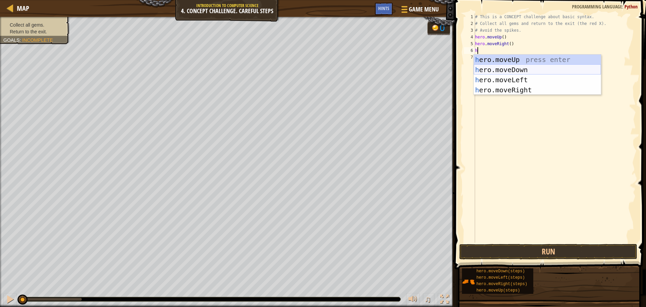
click at [517, 68] on div "h ero.moveUp press enter h ero.moveDown press enter h ero.moveLeft press enter …" at bounding box center [537, 85] width 127 height 61
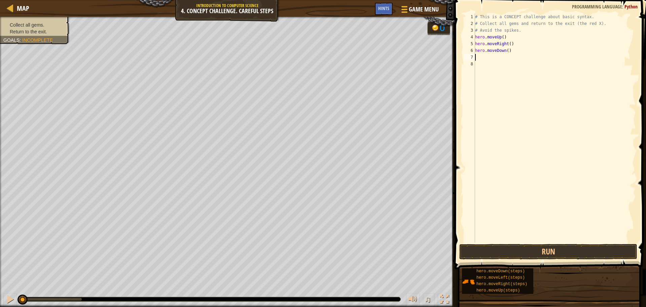
type textarea "h"
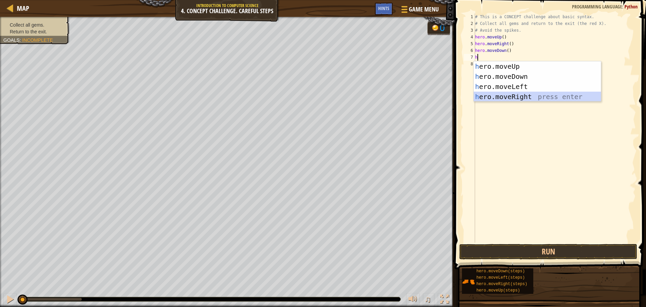
click at [527, 92] on div "h ero.moveUp press enter h ero.moveDown press enter h ero.moveLeft press enter …" at bounding box center [537, 91] width 127 height 61
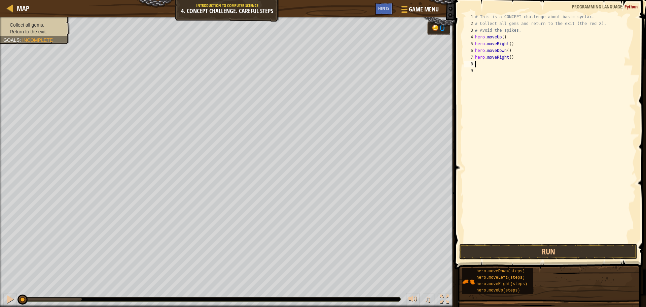
type textarea "h"
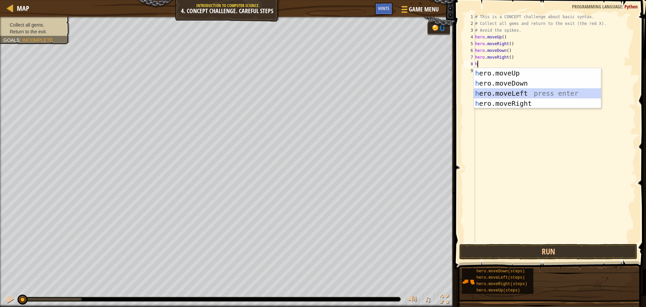
click at [522, 90] on div "h ero.moveUp press enter h ero.moveDown press enter h ero.moveLeft press enter …" at bounding box center [537, 98] width 127 height 61
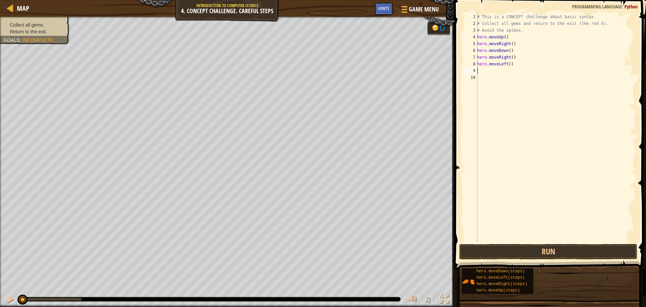
type textarea "h"
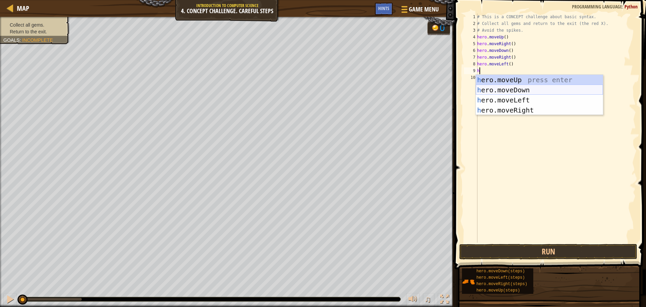
click at [523, 89] on div "h ero.moveUp press enter h ero.moveDown press enter h ero.moveLeft press enter …" at bounding box center [539, 105] width 127 height 61
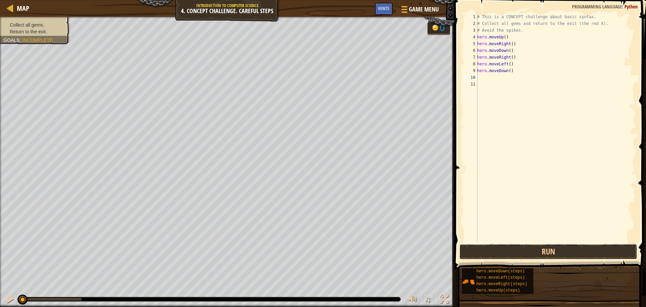
drag, startPoint x: 533, startPoint y: 250, endPoint x: 527, endPoint y: 235, distance: 16.9
click at [532, 251] on button "Run" at bounding box center [548, 251] width 178 height 15
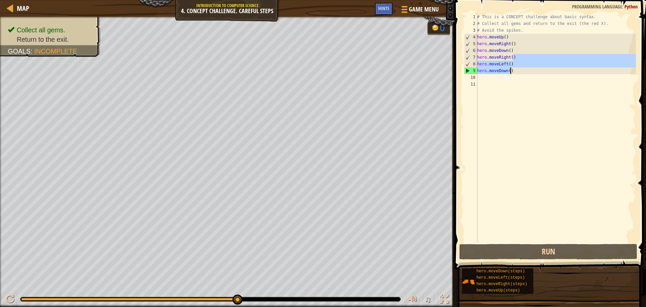
drag, startPoint x: 511, startPoint y: 72, endPoint x: 503, endPoint y: 87, distance: 16.9
click at [507, 81] on div "# This is a CONCEPT challenge about basic syntax. # Collect all gems and return…" at bounding box center [556, 134] width 160 height 242
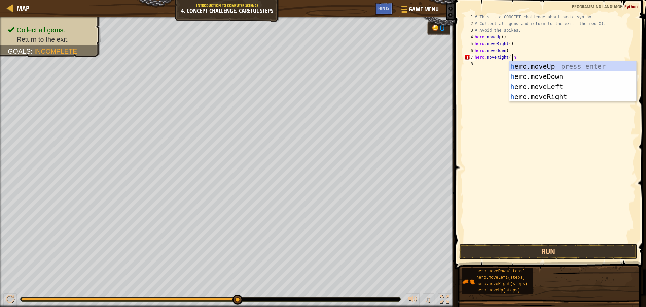
type textarea "hero.moveRight()"
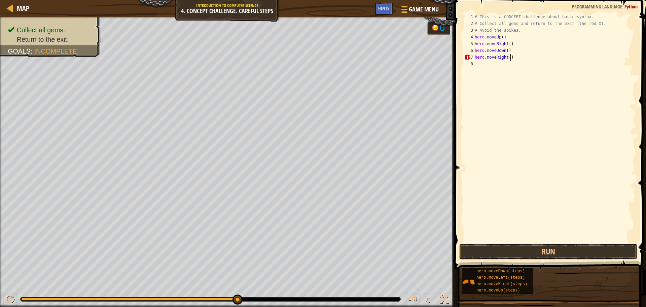
click at [485, 68] on div "# This is a CONCEPT challenge about basic syntax. # Collect all gems and return…" at bounding box center [554, 134] width 163 height 242
type textarea "h"
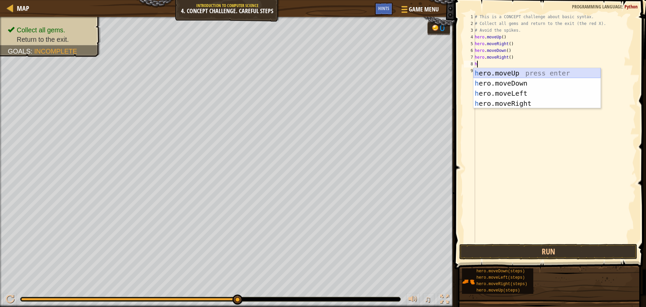
click at [514, 73] on div "h ero.moveUp press enter h ero.moveDown press enter h ero.moveLeft press enter …" at bounding box center [536, 98] width 127 height 61
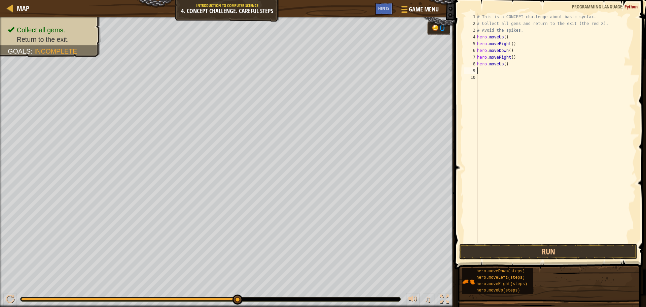
type textarea "h"
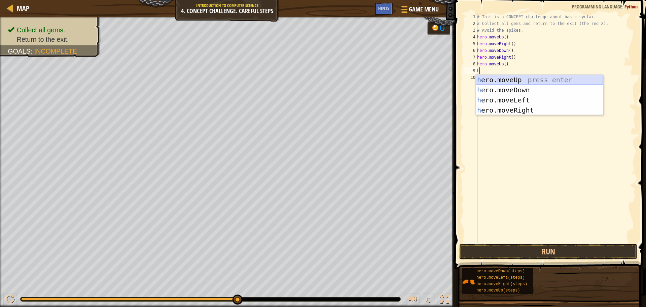
click at [498, 76] on div "h ero.moveUp press enter h ero.moveDown press enter h ero.moveLeft press enter …" at bounding box center [539, 105] width 127 height 61
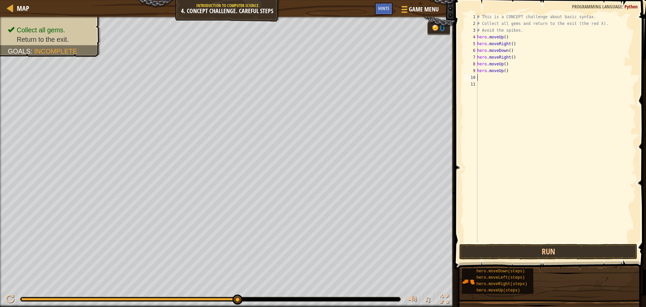
type textarea "h"
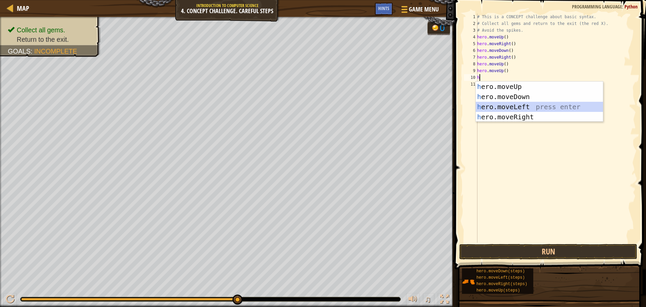
click at [509, 106] on div "h ero.moveUp press enter h ero.moveDown press enter h ero.moveLeft press enter …" at bounding box center [539, 111] width 127 height 61
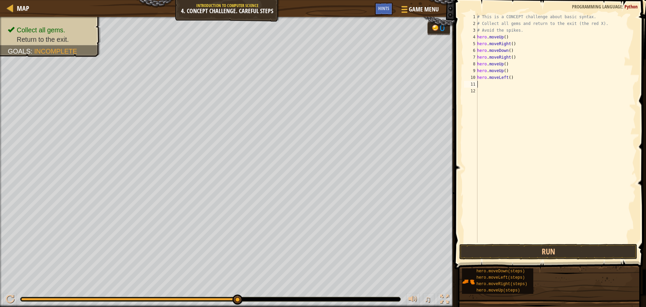
type textarea "h"
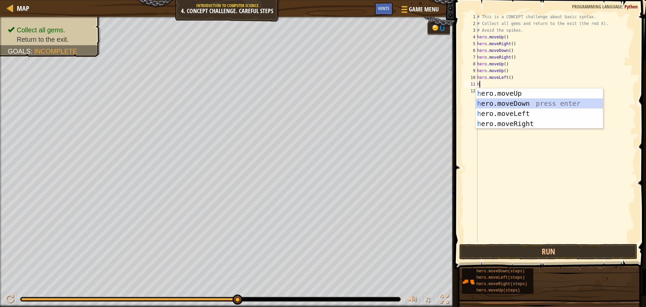
click at [507, 103] on div "h ero.moveUp press enter h ero.moveDown press enter h ero.moveLeft press enter …" at bounding box center [539, 118] width 127 height 61
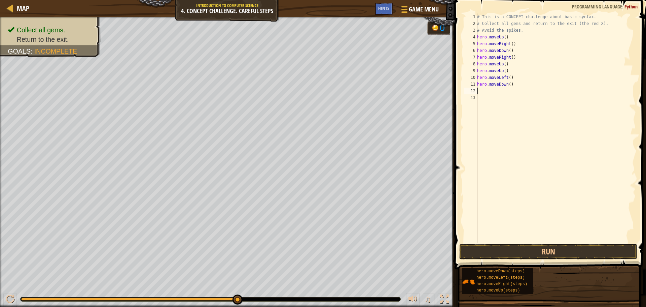
type textarea "h"
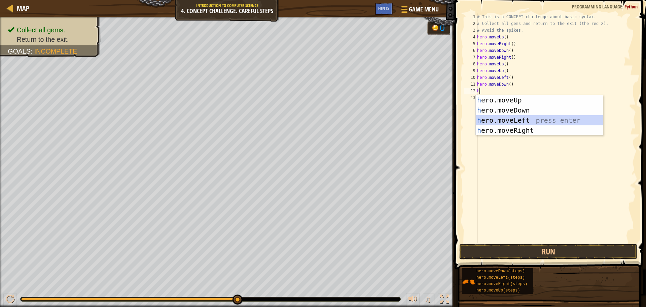
click at [499, 120] on div "h ero.moveUp press enter h ero.moveDown press enter h ero.moveLeft press enter …" at bounding box center [539, 125] width 127 height 61
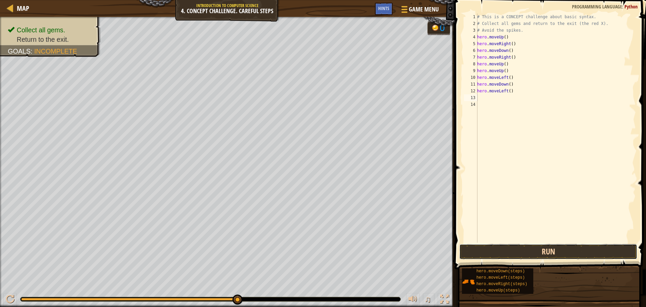
click at [546, 244] on button "Run" at bounding box center [548, 251] width 178 height 15
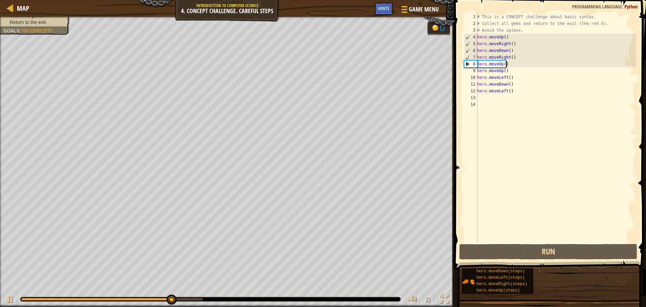
click at [506, 66] on div "# This is a CONCEPT challenge about basic syntax. # Collect all gems and return…" at bounding box center [556, 134] width 160 height 242
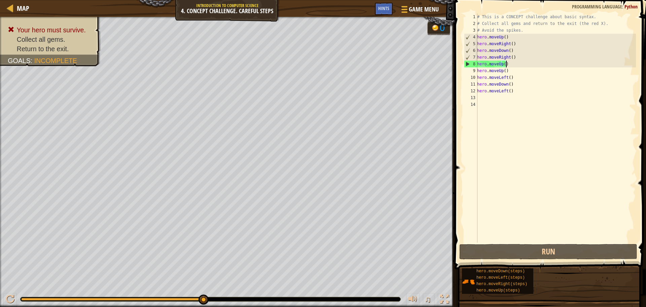
click at [504, 74] on div "# This is a CONCEPT challenge about basic syntax. # Collect all gems and return…" at bounding box center [556, 134] width 160 height 242
click at [504, 73] on div "# This is a CONCEPT challenge about basic syntax. # Collect all gems and return…" at bounding box center [556, 134] width 160 height 242
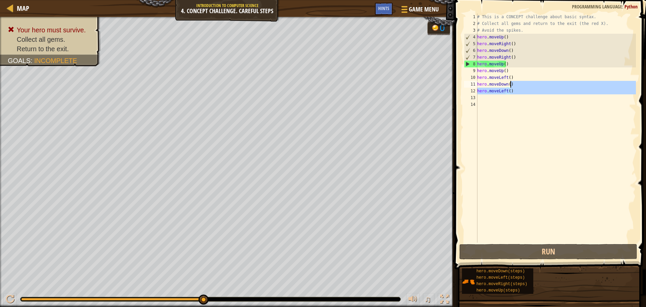
drag, startPoint x: 580, startPoint y: 97, endPoint x: 625, endPoint y: 85, distance: 46.1
click at [625, 85] on div "# This is a CONCEPT challenge about basic syntax. # Collect all gems and return…" at bounding box center [556, 134] width 160 height 242
type textarea "hero.moveDown() hero.moveLeft()"
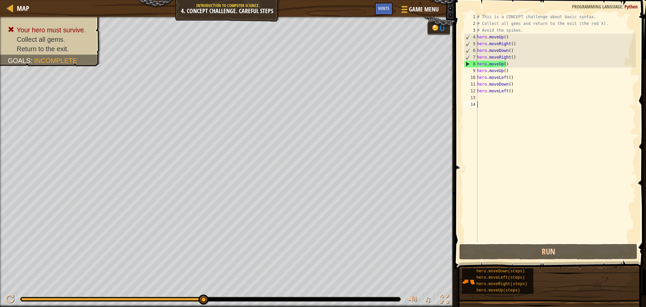
click at [543, 151] on div "# This is a CONCEPT challenge about basic syntax. # Collect all gems and return…" at bounding box center [556, 134] width 160 height 242
click at [507, 64] on div "# This is a CONCEPT challenge about basic syntax. # Collect all gems and return…" at bounding box center [556, 134] width 160 height 242
drag, startPoint x: 507, startPoint y: 64, endPoint x: 496, endPoint y: 64, distance: 10.8
click at [496, 64] on div "# This is a CONCEPT challenge about basic syntax. # Collect all gems and return…" at bounding box center [556, 134] width 160 height 242
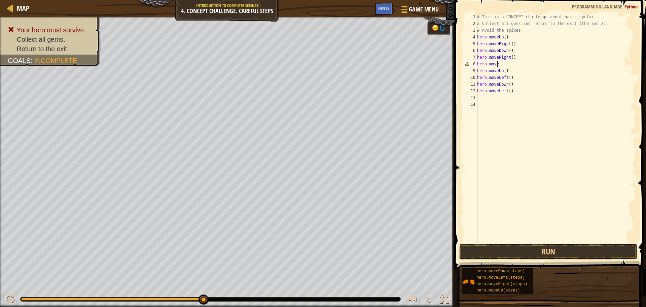
type textarea "hero.moved"
click at [520, 72] on div "hero.moveD own press enter" at bounding box center [539, 83] width 127 height 30
type textarea "h"
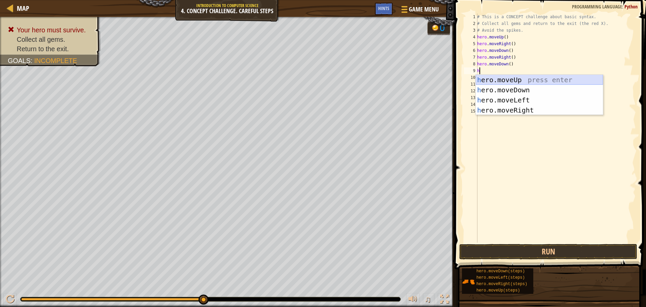
click at [524, 78] on div "h ero.moveUp press enter h ero.moveDown press enter h ero.moveLeft press enter …" at bounding box center [539, 105] width 127 height 61
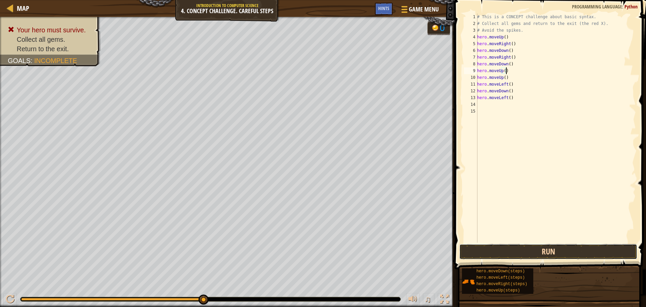
click at [546, 248] on button "Run" at bounding box center [548, 251] width 178 height 15
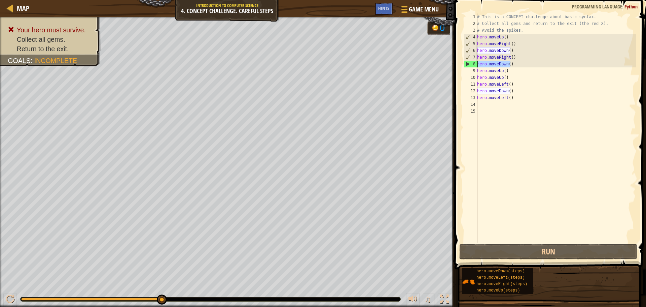
drag, startPoint x: 514, startPoint y: 66, endPoint x: 477, endPoint y: 59, distance: 37.0
click at [477, 61] on div "# This is a CONCEPT challenge about basic syntax. # Collect all gems and return…" at bounding box center [556, 134] width 160 height 242
type textarea "hero.moveDown()"
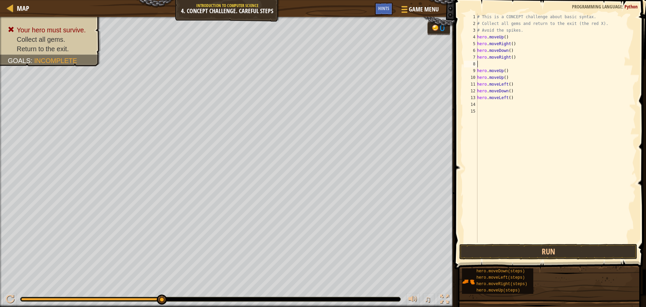
type textarea "h"
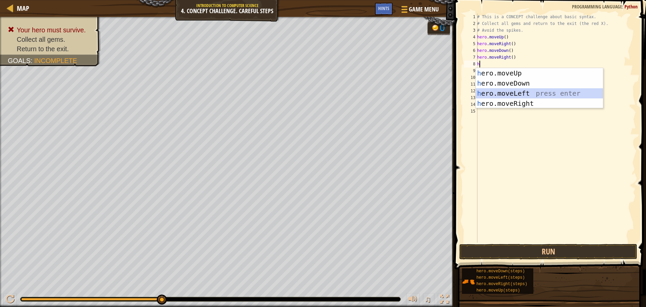
click at [522, 92] on div "h ero.moveUp press enter h ero.moveDown press enter h ero.moveLeft press enter …" at bounding box center [539, 98] width 127 height 61
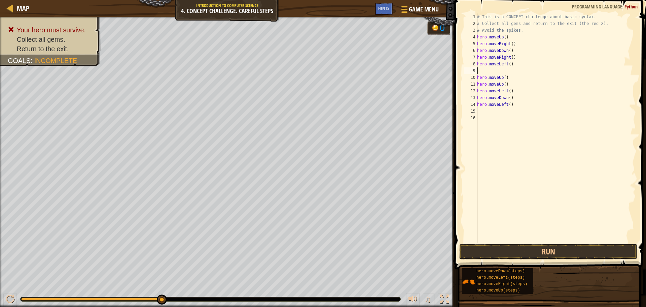
type textarea "h"
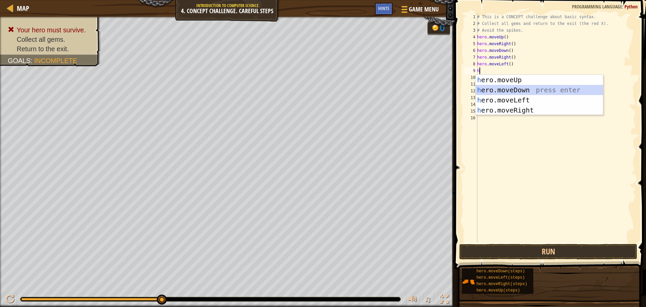
click at [530, 88] on div "h ero.moveUp press enter h ero.moveDown press enter h ero.moveLeft press enter …" at bounding box center [539, 105] width 127 height 61
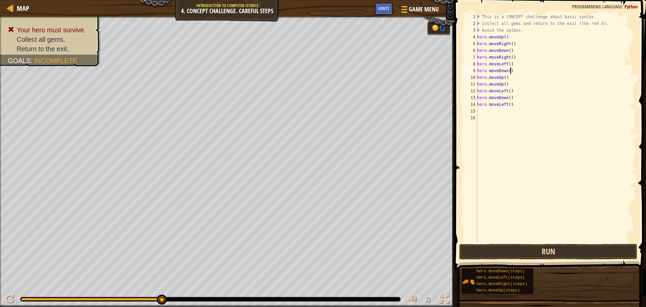
type textarea "hero.moveDown()"
click at [517, 246] on button "Run" at bounding box center [548, 251] width 178 height 15
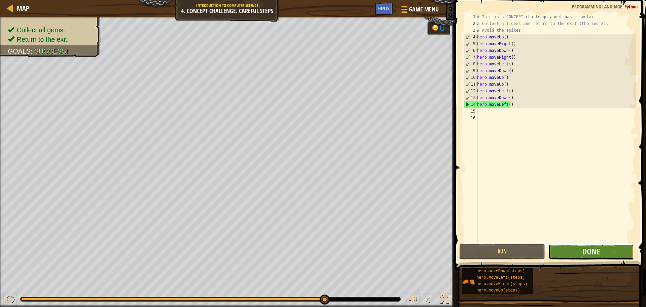
click at [604, 251] on button "Done" at bounding box center [590, 251] width 85 height 15
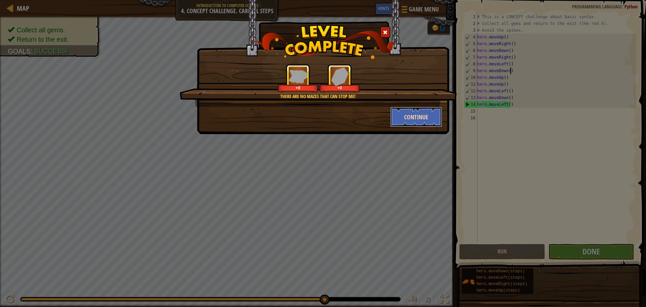
click at [436, 112] on button "Continue" at bounding box center [416, 117] width 52 height 20
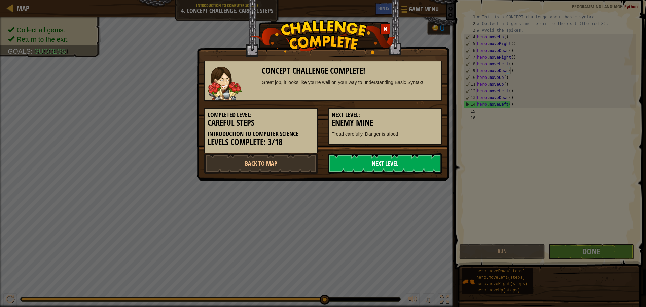
click at [389, 159] on link "Next Level" at bounding box center [385, 163] width 114 height 20
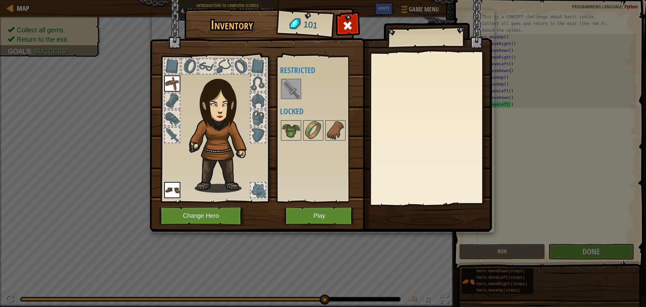
click at [292, 91] on img at bounding box center [291, 88] width 19 height 19
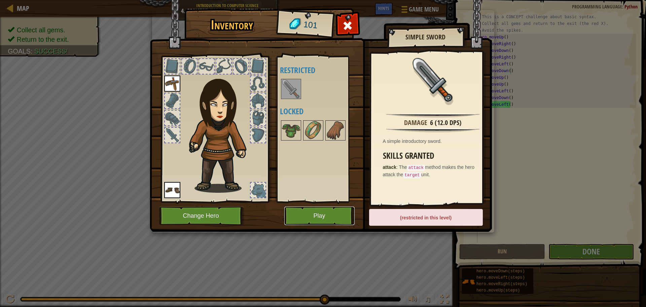
click at [286, 214] on button "Play" at bounding box center [319, 215] width 70 height 19
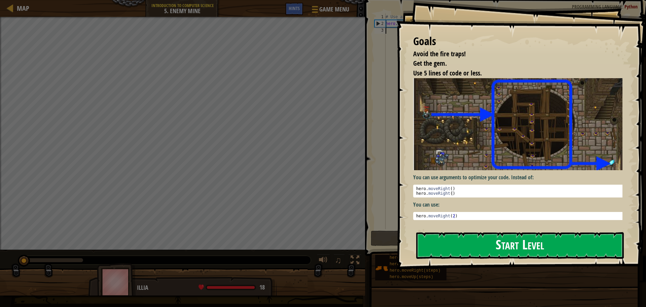
click at [431, 243] on button "Start Level" at bounding box center [520, 245] width 208 height 27
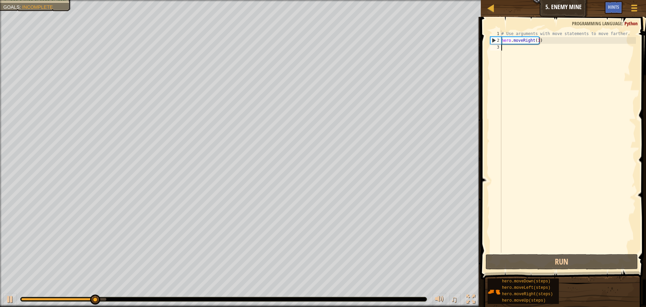
type textarea "h"
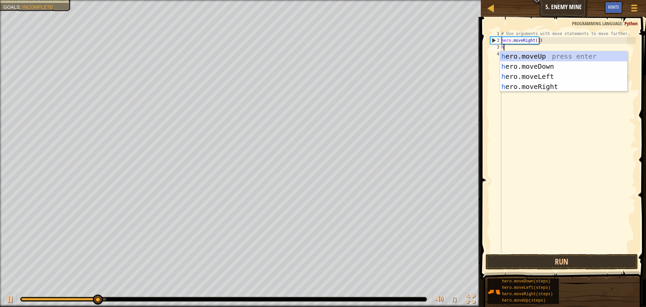
scroll to position [3, 0]
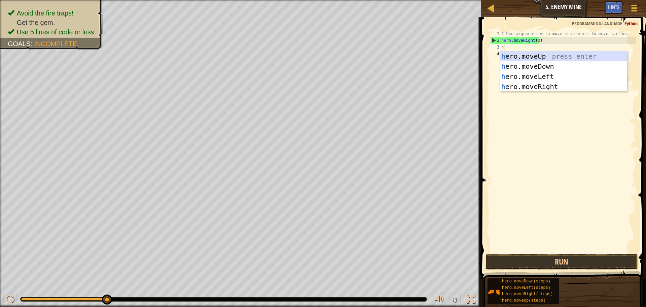
click at [544, 55] on div "h ero.moveUp press enter h ero.moveDown press enter h ero.moveLeft press enter …" at bounding box center [563, 81] width 127 height 61
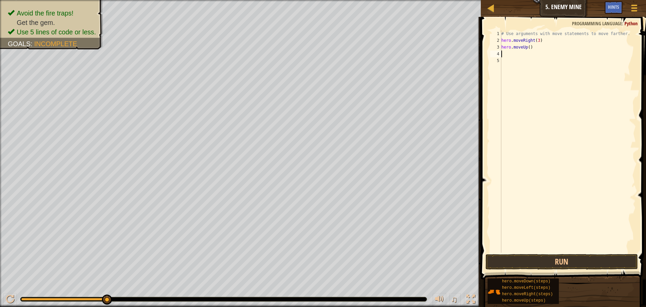
type textarea "h"
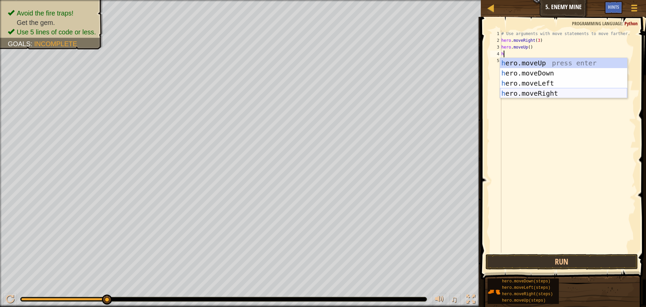
click at [543, 95] on div "h ero.moveUp press enter h ero.moveDown press enter h ero.moveLeft press enter …" at bounding box center [563, 88] width 127 height 61
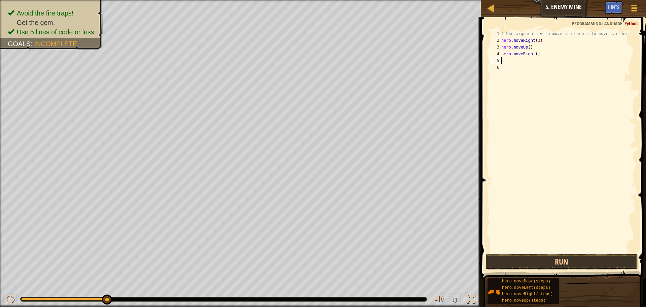
type textarea "h"
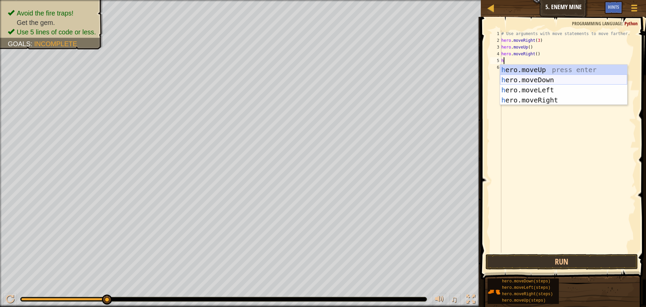
click at [538, 76] on div "h ero.moveUp press enter h ero.moveDown press enter h ero.moveLeft press enter …" at bounding box center [563, 95] width 127 height 61
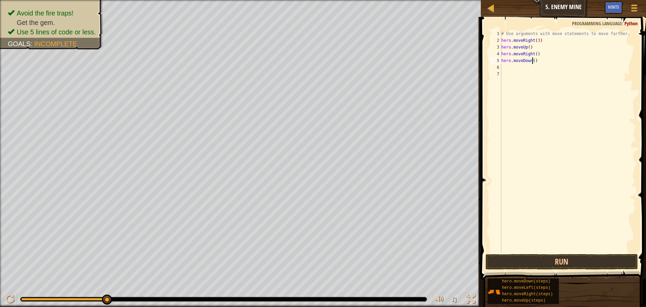
click at [533, 61] on div "# Use arguments with move statements to move farther. hero . moveRight ( 3 ) he…" at bounding box center [568, 148] width 136 height 236
type textarea "hero.moveDown(2)"
click at [508, 70] on div "# Use arguments with move statements to move farther. hero . moveRight ( 3 ) he…" at bounding box center [568, 148] width 136 height 236
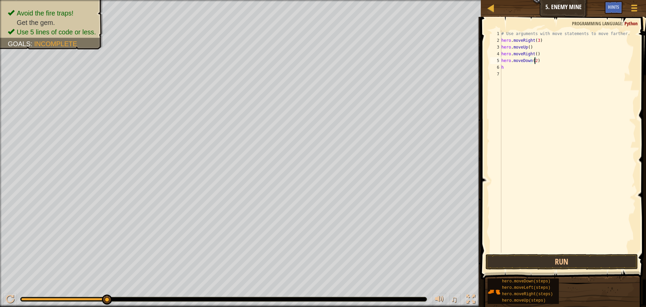
click at [535, 61] on div "# Use arguments with move statements to move farther. hero . moveRight ( 3 ) he…" at bounding box center [568, 148] width 136 height 236
click at [507, 68] on div "# Use arguments with move statements to move farther. hero . moveRight ( 3 ) he…" at bounding box center [568, 148] width 136 height 236
type textarea "h"
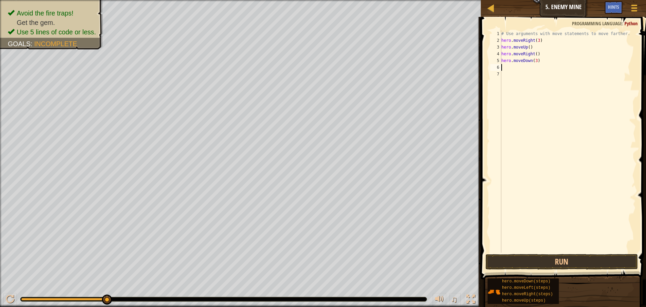
type textarea "h"
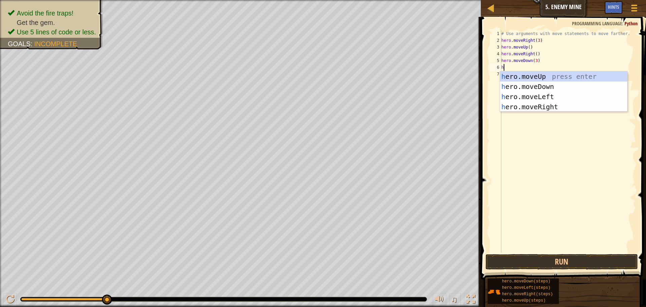
click at [507, 68] on div "h 1 2 3 4 5 6 7 # Use arguments with move statements to move farther. hero . mo…" at bounding box center [562, 141] width 147 height 222
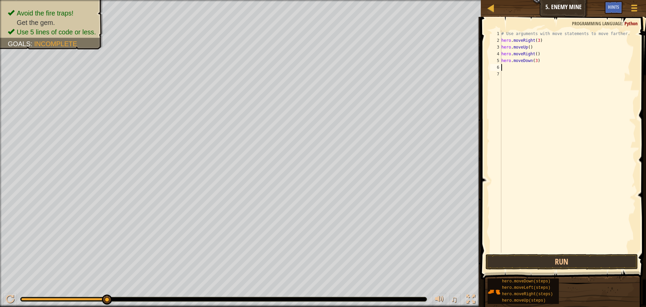
type textarea "h"
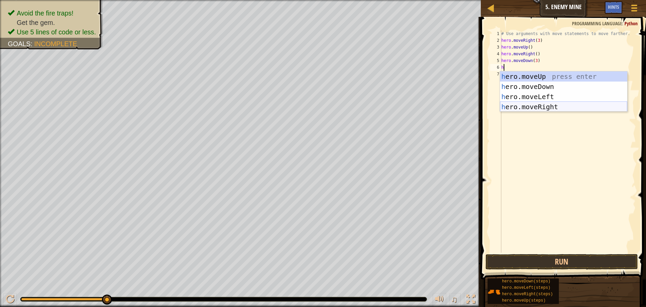
click at [552, 105] on div "h ero.moveUp press enter h ero.moveDown press enter h ero.moveLeft press enter …" at bounding box center [563, 101] width 127 height 61
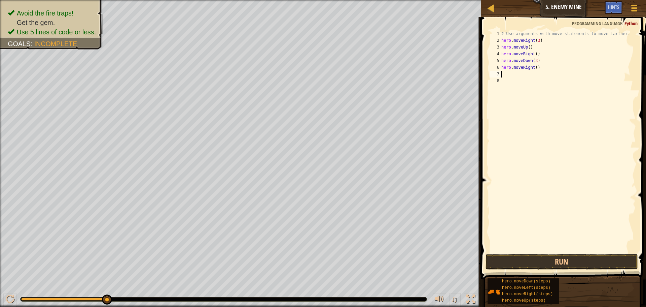
type textarea "h"
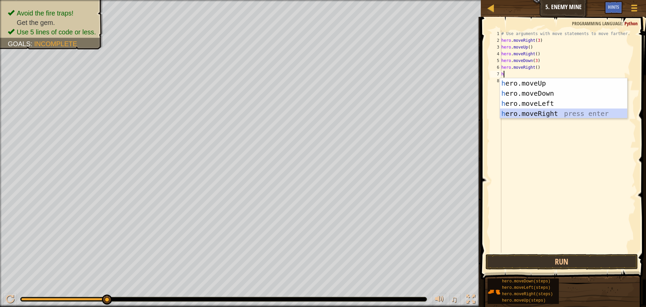
click at [554, 112] on div "h ero.moveUp press enter h ero.moveDown press enter h ero.moveLeft press enter …" at bounding box center [563, 108] width 127 height 61
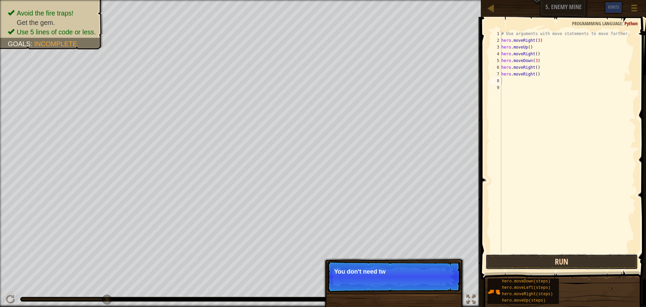
click at [557, 256] on button "Run" at bounding box center [562, 261] width 152 height 15
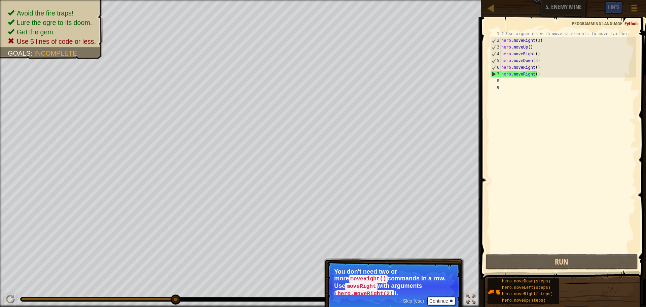
click at [534, 74] on div "# Use arguments with move statements to move farther. hero . moveRight ( 3 ) he…" at bounding box center [568, 148] width 136 height 236
type textarea "hero.moveRight()"
click at [535, 67] on div "# Use arguments with move statements to move farther. hero . moveRight ( 3 ) he…" at bounding box center [568, 148] width 136 height 236
drag, startPoint x: 536, startPoint y: 74, endPoint x: 496, endPoint y: 74, distance: 40.4
click at [496, 74] on div "hero.moveRight() 1 2 3 4 5 6 7 8 9 # Use arguments with move statements to move…" at bounding box center [562, 141] width 147 height 222
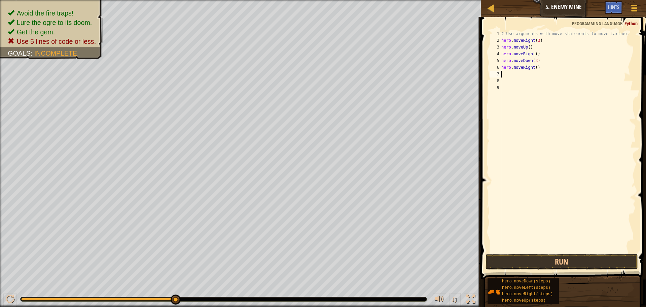
click at [534, 68] on div "# Use arguments with move statements to move farther. hero . moveRight ( 3 ) he…" at bounding box center [568, 148] width 136 height 236
type textarea "hero.moveRight(2)"
click at [546, 260] on button "Run" at bounding box center [562, 261] width 152 height 15
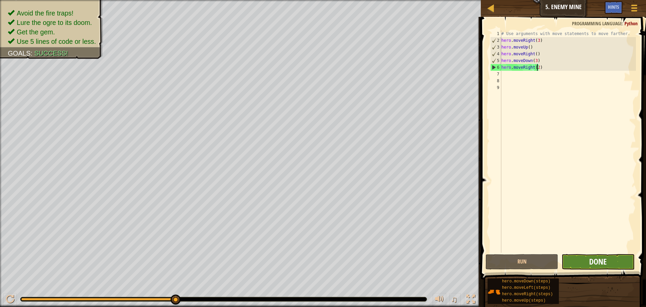
click at [591, 259] on div "hero.moveRight(2) 1 2 3 4 5 6 7 8 9 # Use arguments with move statements to mov…" at bounding box center [562, 161] width 167 height 282
click at [591, 260] on span "Done" at bounding box center [597, 261] width 17 height 11
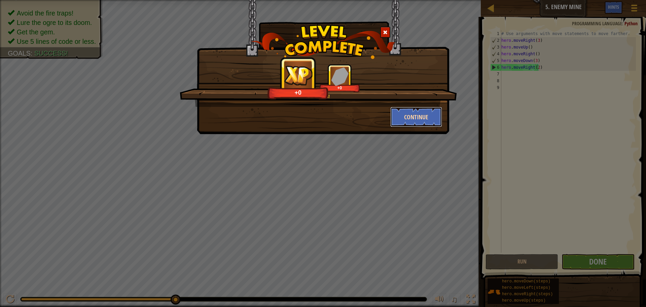
click at [421, 107] on button "Continue" at bounding box center [416, 117] width 52 height 20
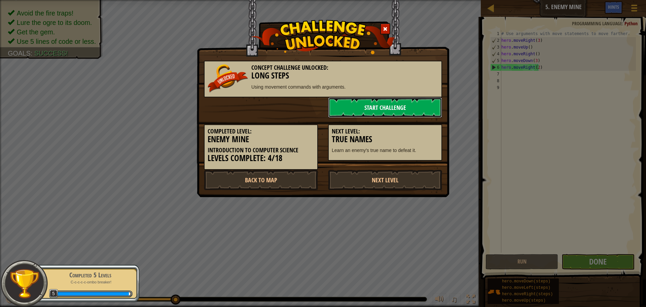
click at [416, 100] on link "Start Challenge" at bounding box center [385, 107] width 114 height 20
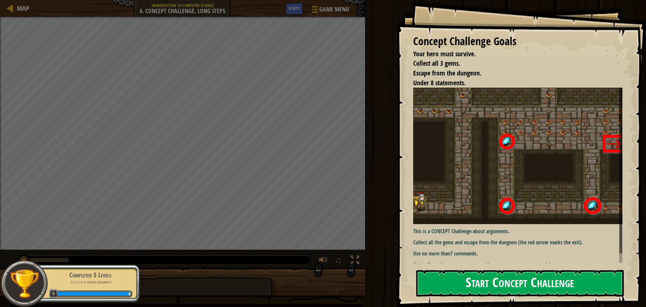
click at [460, 281] on button "Start Concept Challenge" at bounding box center [520, 283] width 208 height 27
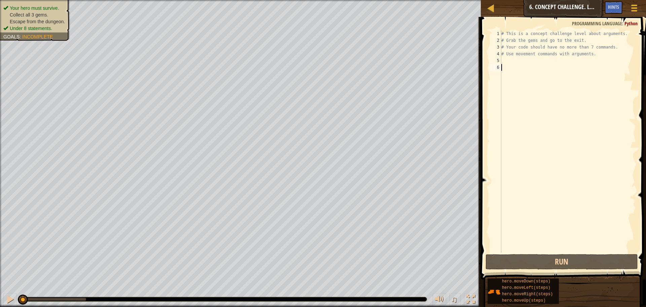
type textarea "j"
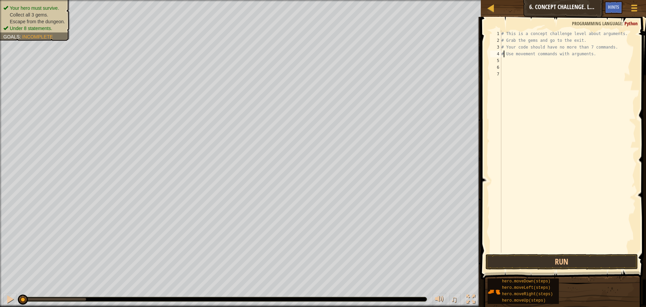
click at [503, 57] on div "# This is a concept challenge level about arguments. # Grab the gems and go to …" at bounding box center [568, 148] width 136 height 236
type textarea "# Use movement commands with arguments."
click at [502, 61] on div "# This is a concept challenge level about arguments. # Grab the gems and go to …" at bounding box center [568, 148] width 136 height 236
type textarea "h"
click at [509, 63] on div "# This is a concept challenge level about arguments. # Grab the gems and go to …" at bounding box center [568, 148] width 136 height 236
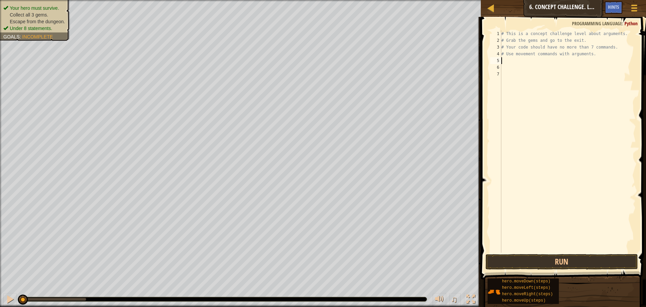
type textarea "h"
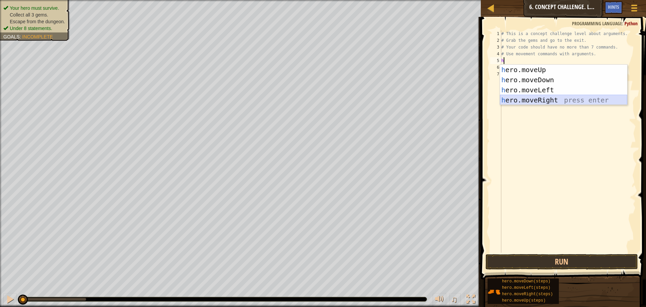
click at [531, 98] on div "h ero.moveUp press enter h ero.moveDown press enter h ero.moveLeft press enter …" at bounding box center [563, 95] width 127 height 61
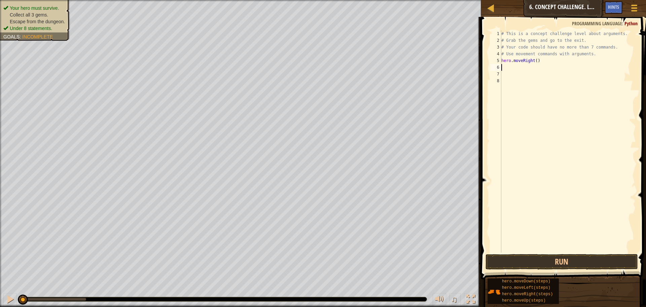
type textarea "h"
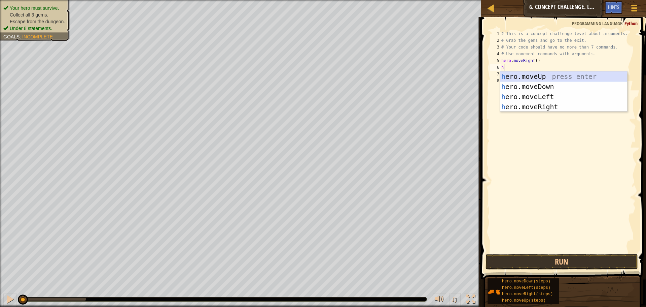
click at [515, 76] on div "h ero.moveUp press enter h ero.moveDown press enter h ero.moveLeft press enter …" at bounding box center [563, 101] width 127 height 61
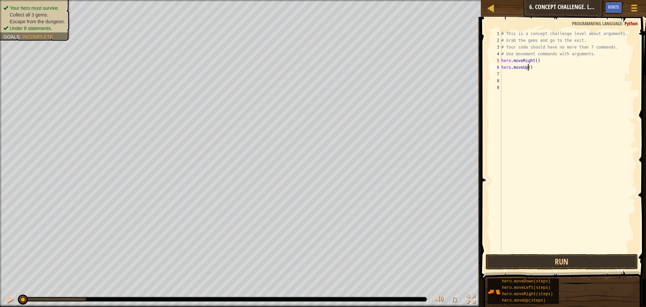
click at [528, 67] on div "# This is a concept challenge level about arguments. # Grab the gems and go to …" at bounding box center [568, 148] width 136 height 236
type textarea "hero.moveUp(3)"
drag, startPoint x: 518, startPoint y: 70, endPoint x: 512, endPoint y: 73, distance: 6.8
click at [521, 69] on div "# This is a concept challenge level about arguments. # Grab the gems and go to …" at bounding box center [568, 148] width 136 height 236
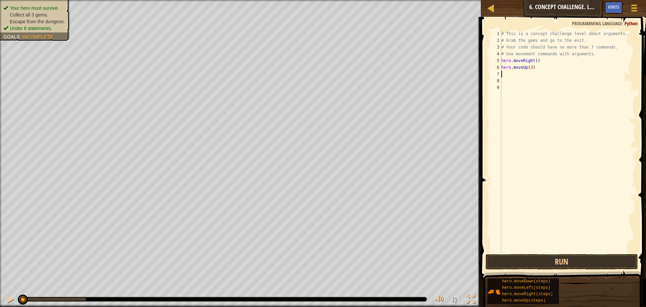
click at [505, 75] on div "# This is a concept challenge level about arguments. # Grab the gems and go to …" at bounding box center [568, 148] width 136 height 236
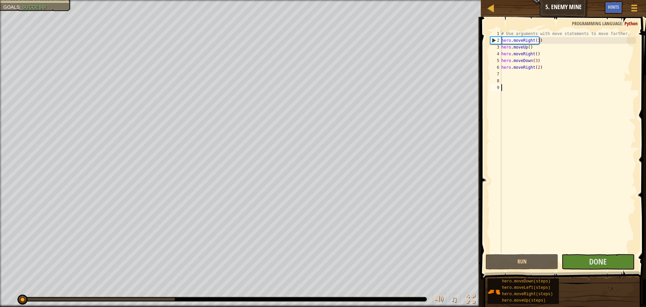
click at [493, 2] on div "Map Introduction to Computer Science 5. Enemy Mine Game Menu Done Hints" at bounding box center [563, 8] width 165 height 17
click at [491, 7] on div at bounding box center [491, 8] width 8 height 8
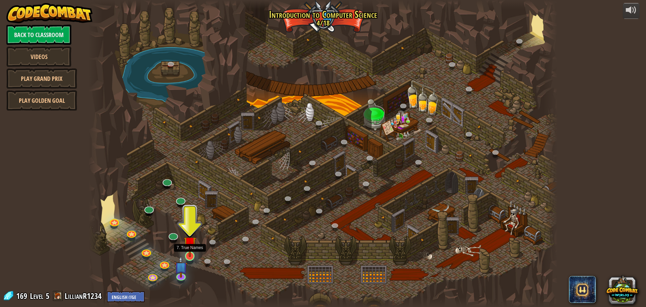
click at [188, 249] on img at bounding box center [190, 242] width 12 height 29
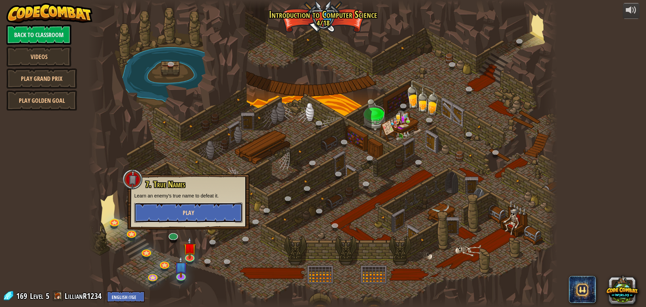
click at [188, 210] on span "Play" at bounding box center [188, 212] width 11 height 8
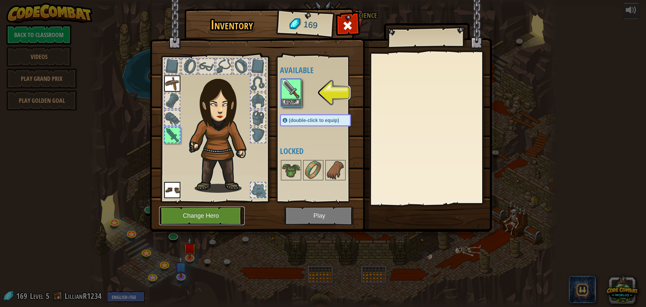
click at [207, 221] on button "Change Hero" at bounding box center [201, 215] width 85 height 19
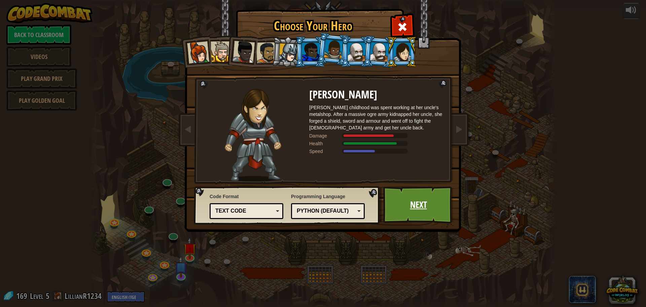
click at [422, 205] on link "Next" at bounding box center [418, 204] width 70 height 37
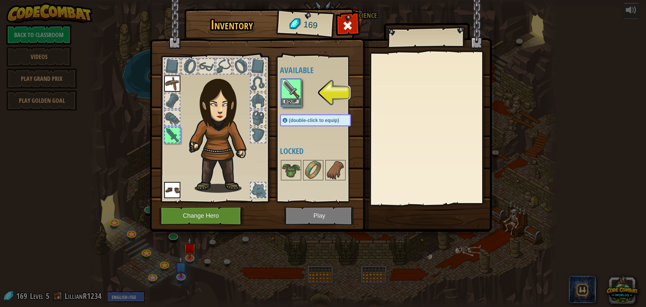
click at [286, 93] on img at bounding box center [291, 88] width 19 height 19
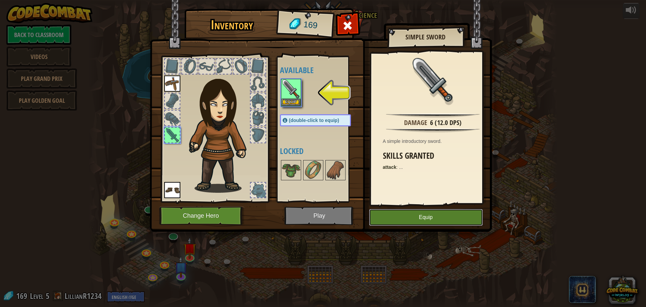
click at [426, 216] on button "Equip" at bounding box center [426, 217] width 114 height 17
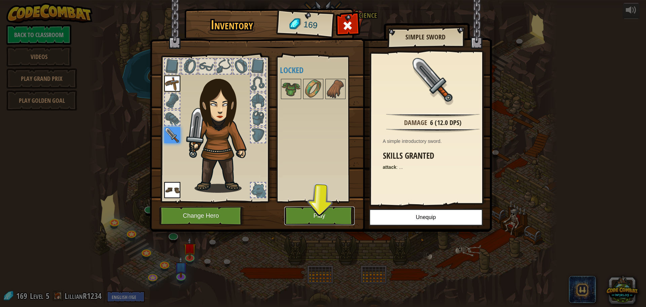
click at [335, 215] on button "Play" at bounding box center [319, 215] width 70 height 19
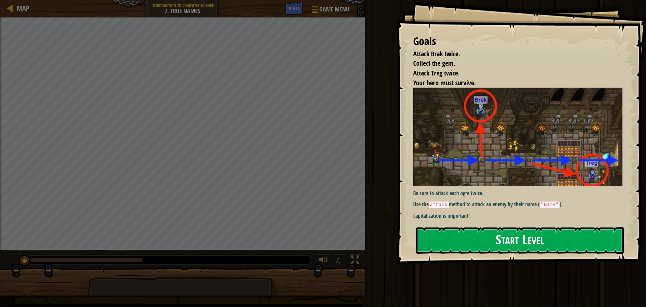
click at [473, 235] on button "Start Level" at bounding box center [520, 240] width 208 height 27
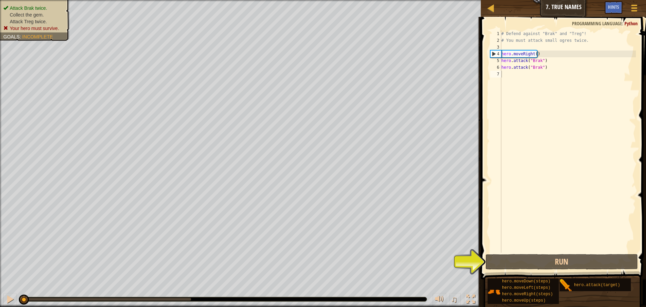
click at [523, 253] on span at bounding box center [564, 138] width 171 height 282
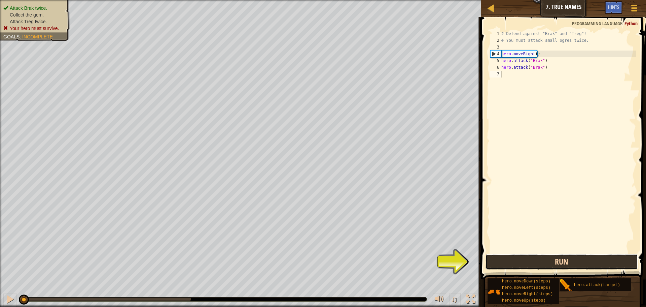
click at [520, 256] on button "Run" at bounding box center [562, 261] width 152 height 15
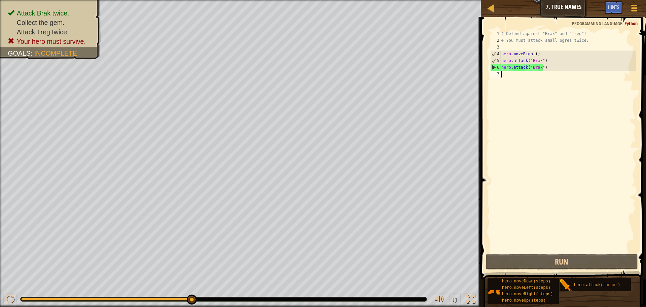
type textarea "j"
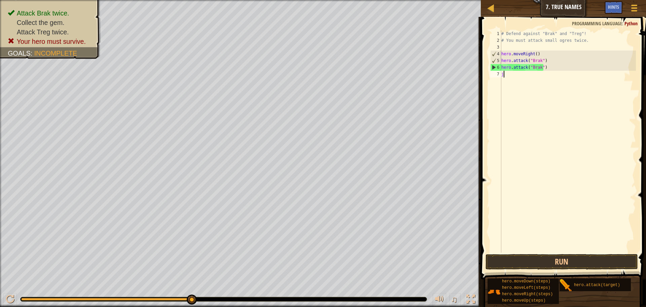
scroll to position [3, 0]
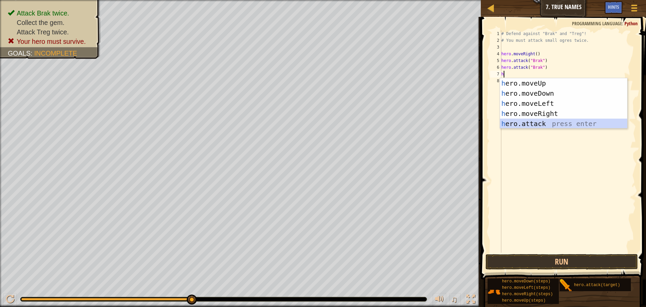
click at [540, 125] on div "h ero.moveUp press enter h ero.moveDown press enter h ero.moveLeft press enter …" at bounding box center [563, 113] width 127 height 71
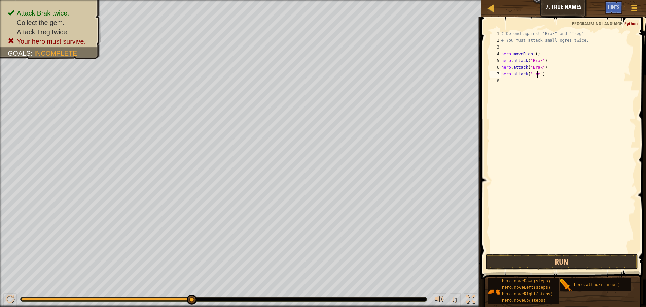
scroll to position [3, 3]
type textarea "hero.attack("treg")"
click at [509, 81] on div "# Defend against "Brak" and "Treg"! # You must attack small ogres twice. hero .…" at bounding box center [568, 148] width 136 height 236
type textarea "h"
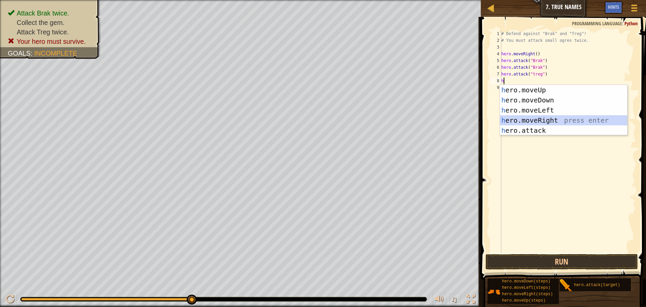
click at [540, 116] on div "h ero.moveUp press enter h ero.moveDown press enter h ero.moveLeft press enter …" at bounding box center [563, 120] width 127 height 71
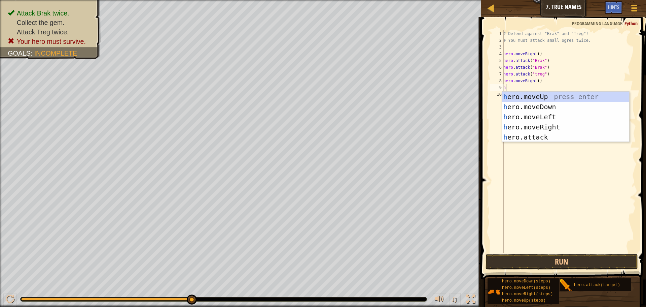
click at [537, 81] on div "# Defend against "Brak" and "Treg"! # You must attack small ogres twice. hero .…" at bounding box center [569, 148] width 134 height 236
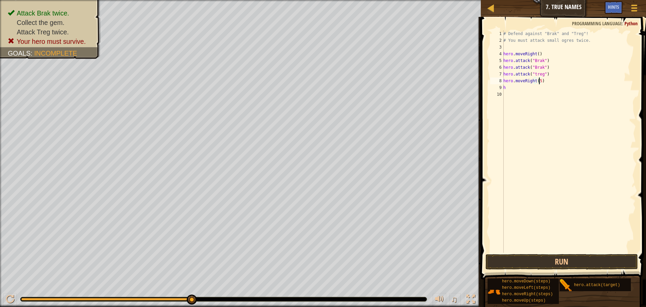
scroll to position [3, 3]
click at [564, 257] on button "Run" at bounding box center [562, 261] width 152 height 15
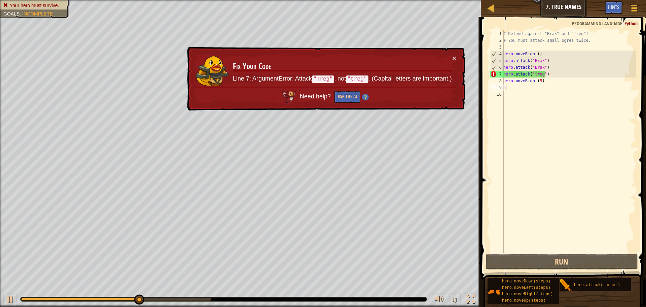
click at [508, 85] on div "# Defend against "Brak" and "Treg"! # You must attack small ogres twice. hero .…" at bounding box center [569, 148] width 134 height 236
type textarea "h"
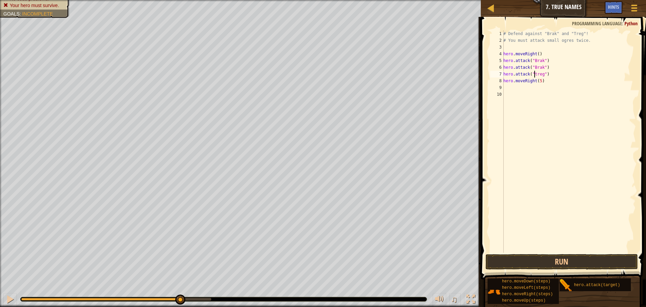
click at [534, 73] on div "# Defend against "Brak" and "Treg"! # You must attack small ogres twice. hero .…" at bounding box center [569, 148] width 134 height 236
type textarea "hero.attack("Treg")"
click at [577, 258] on button "Run" at bounding box center [562, 261] width 152 height 15
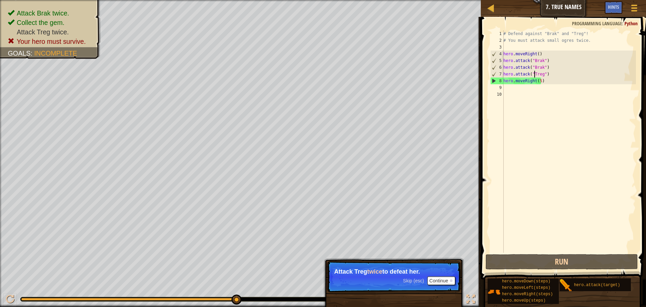
click at [509, 84] on div "# Defend against "Brak" and "Treg"! # You must attack small ogres twice. hero .…" at bounding box center [569, 148] width 134 height 236
click at [545, 73] on div "# Defend against "Brak" and "Treg"! # You must attack small ogres twice. hero .…" at bounding box center [569, 148] width 134 height 236
type textarea "hero.attack("Treg")"
click at [504, 87] on div "# Defend against "Brak" and "Treg"! # You must attack small ogres twice. hero .…" at bounding box center [569, 148] width 134 height 236
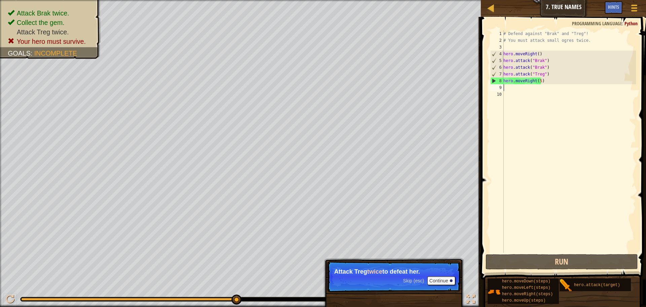
type textarea "a"
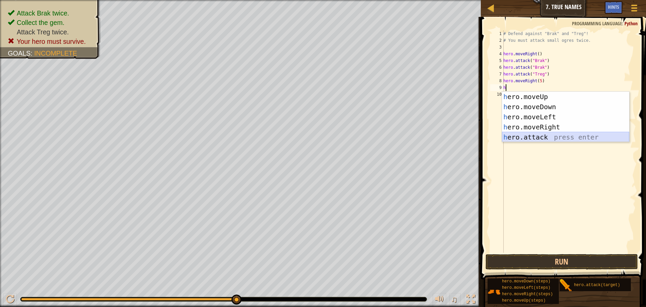
click at [554, 133] on div "h ero.moveUp press enter h ero.moveDown press enter h ero.moveLeft press enter …" at bounding box center [565, 127] width 127 height 71
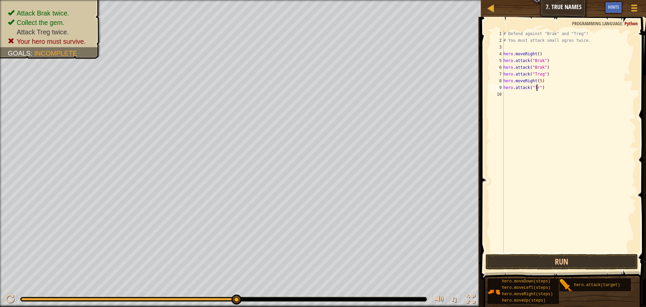
scroll to position [3, 3]
click at [550, 262] on button "Run" at bounding box center [562, 261] width 152 height 15
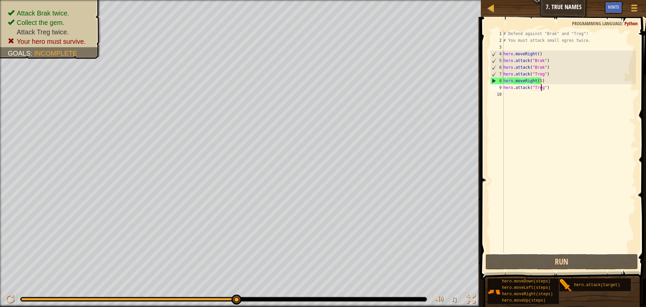
click at [541, 80] on div "# Defend against "Brak" and "Treg"! # You must attack small ogres twice. hero .…" at bounding box center [569, 148] width 134 height 236
drag, startPoint x: 540, startPoint y: 80, endPoint x: 504, endPoint y: 82, distance: 35.7
click at [504, 82] on div "# Defend against "Brak" and "Treg"! # You must attack small ogres twice. hero .…" at bounding box center [569, 148] width 134 height 236
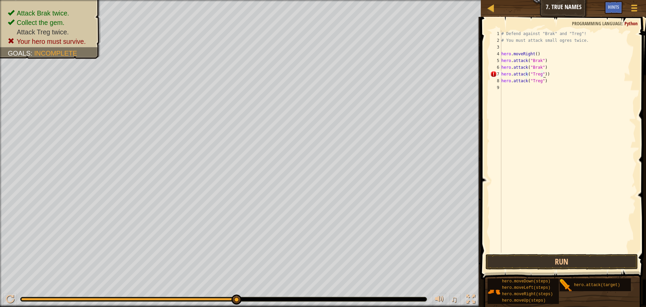
click at [508, 70] on div "# Defend against "Brak" and "Treg"! # You must attack small ogres twice. hero .…" at bounding box center [568, 148] width 136 height 236
type textarea "hero.attack("Brak") hero.attack("Treg"))"
click at [507, 90] on div "# Defend against "Brak" and "Treg"! # You must attack small ogres twice. hero .…" at bounding box center [568, 148] width 136 height 236
click at [505, 86] on div "# Defend against "Brak" and "Treg"! # You must attack small ogres twice. hero .…" at bounding box center [568, 148] width 136 height 236
click at [547, 74] on div "# Defend against "Brak" and "Treg"! # You must attack small ogres twice. hero .…" at bounding box center [568, 148] width 136 height 236
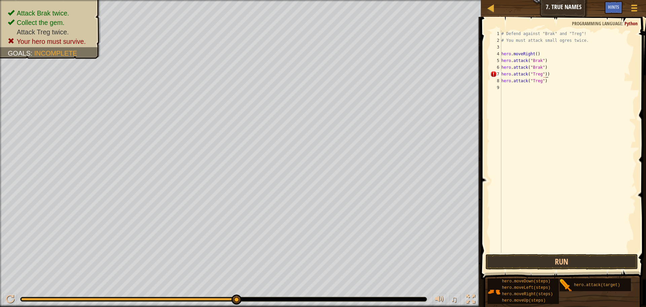
type textarea "hero.attack("Treg")"
click at [535, 75] on div "# Defend against "Brak" and "Treg"! # You must attack small ogres twice. hero .…" at bounding box center [568, 148] width 136 height 236
click at [506, 88] on div "# Defend against "Brak" and "Treg"! # You must attack small ogres twice. hero .…" at bounding box center [568, 148] width 136 height 236
type textarea "h"
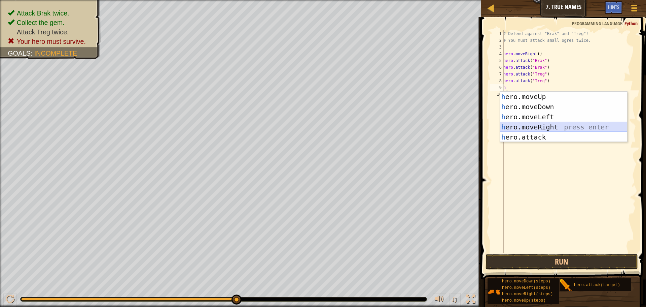
click at [551, 123] on div "h ero.moveUp press enter h ero.moveDown press enter h ero.moveLeft press enter …" at bounding box center [563, 127] width 127 height 71
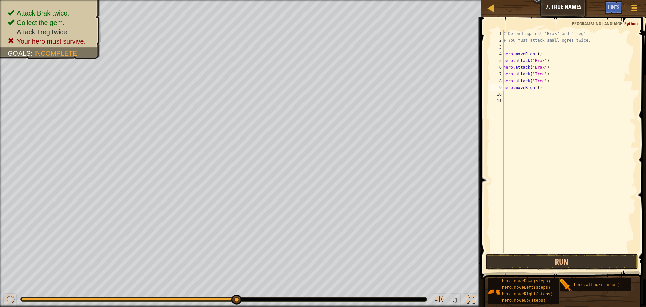
click at [535, 87] on div "# Defend against "Brak" and "Treg"! # You must attack small ogres twice. hero .…" at bounding box center [569, 148] width 134 height 236
click at [522, 87] on div "# Defend against "Brak" and "Treg"! # You must attack small ogres twice. hero .…" at bounding box center [569, 148] width 134 height 236
click at [534, 87] on div "# Defend against "Brak" and "Treg"! # You must attack small ogres twice. hero .…" at bounding box center [569, 148] width 134 height 236
click at [535, 87] on div "# Defend against "Brak" and "Treg"! # You must attack small ogres twice. hero .…" at bounding box center [569, 141] width 134 height 222
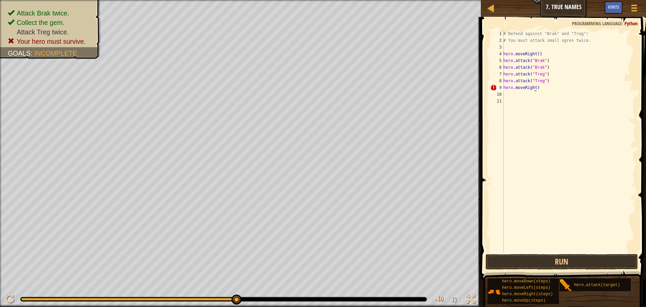
click at [535, 88] on div "# Defend against "Brak" and "Treg"! # You must attack small ogres twice. hero .…" at bounding box center [569, 148] width 134 height 236
click at [534, 87] on div "# Defend against "Brak" and "Treg"! # You must attack small ogres twice. hero .…" at bounding box center [569, 148] width 134 height 236
click at [534, 88] on div "# Defend against "Brak" and "Treg"! # You must attack small ogres twice. hero .…" at bounding box center [569, 148] width 134 height 236
type textarea "hero.moveRight()"
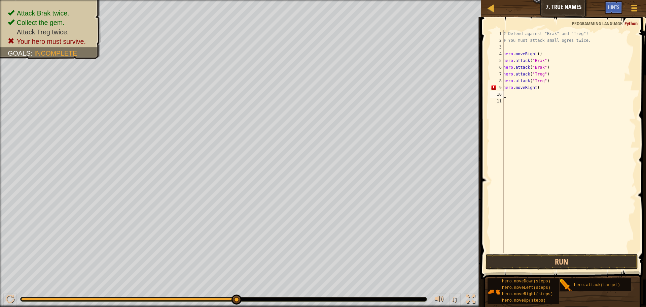
click at [539, 90] on div "# Defend against "Brak" and "Treg"! # You must attack small ogres twice. hero .…" at bounding box center [569, 148] width 134 height 236
type textarea "[DOMAIN_NAME]"
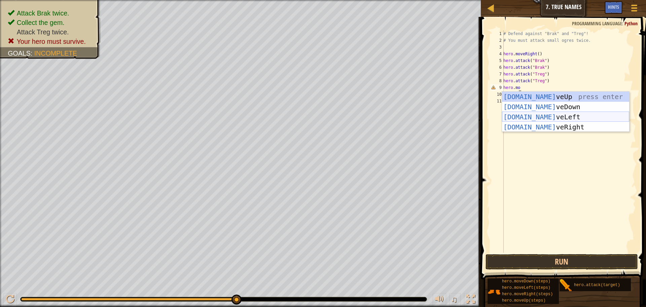
click at [552, 121] on div "[DOMAIN_NAME] veUp press enter [DOMAIN_NAME] veDown press enter [DOMAIN_NAME] v…" at bounding box center [565, 122] width 127 height 61
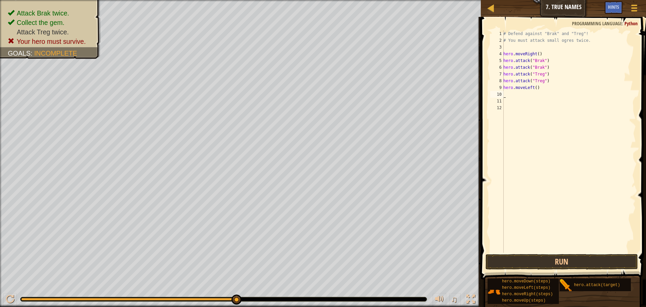
scroll to position [3, 0]
click at [531, 87] on div "# Defend against "Brak" and "Treg"! # You must attack small ogres twice. hero .…" at bounding box center [569, 148] width 134 height 236
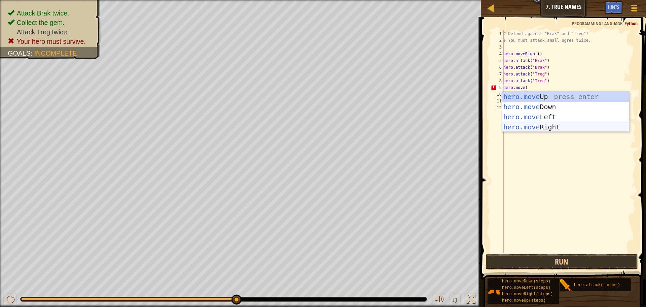
click at [555, 126] on div "hero.move Up press enter hero.move Down press enter hero.move Left press enter …" at bounding box center [565, 122] width 127 height 61
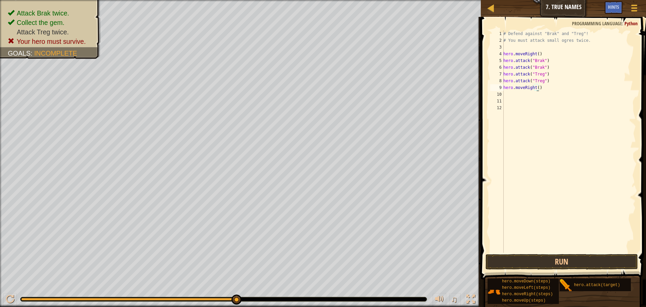
click at [536, 88] on div "# Defend against "Brak" and "Treg"! # You must attack small ogres twice. hero .…" at bounding box center [569, 148] width 134 height 236
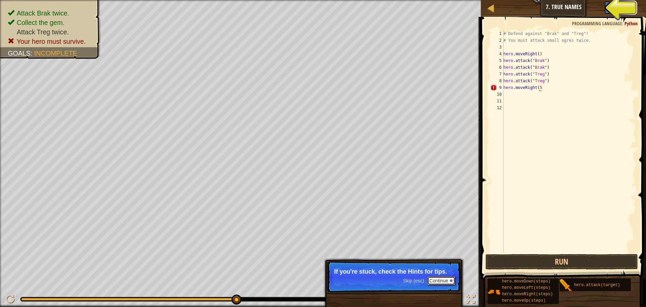
click at [435, 278] on button "Continue" at bounding box center [441, 280] width 28 height 9
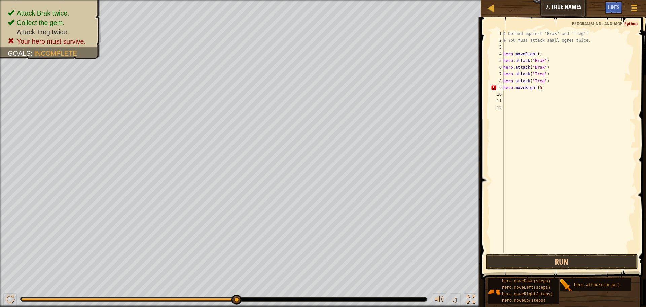
click at [540, 88] on div "# Defend against "Brak" and "Treg"! # You must attack small ogres twice. hero .…" at bounding box center [569, 148] width 134 height 236
type textarea "hero.moveRight(5)"
click at [524, 255] on button "Run" at bounding box center [562, 261] width 152 height 15
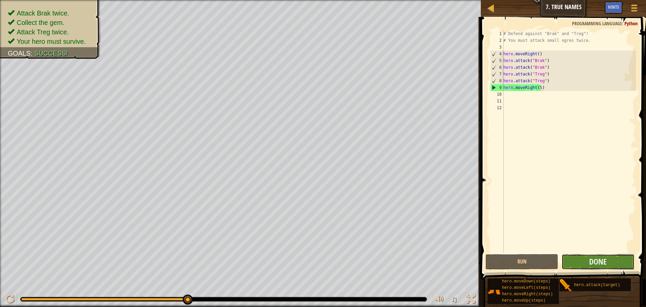
click at [610, 256] on button "Done" at bounding box center [598, 261] width 73 height 15
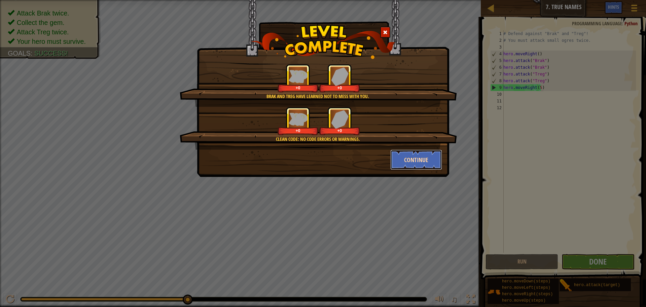
click at [435, 165] on button "Continue" at bounding box center [416, 159] width 52 height 20
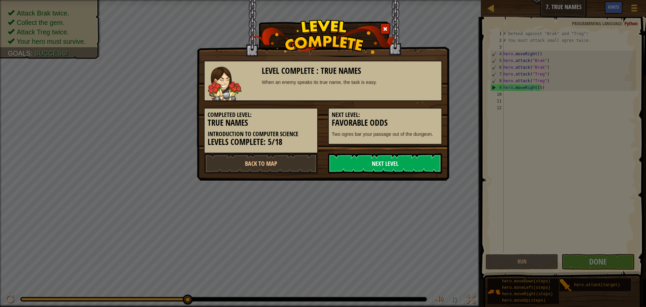
click at [423, 169] on link "Next Level" at bounding box center [385, 163] width 114 height 20
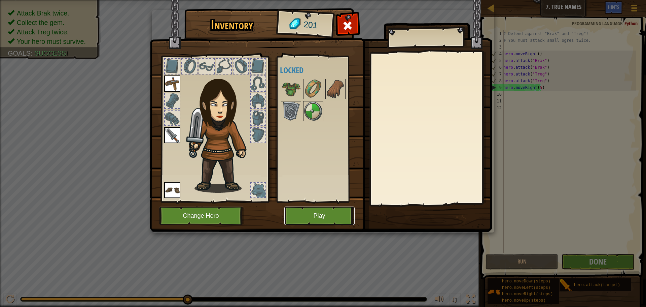
click at [341, 215] on button "Play" at bounding box center [319, 215] width 70 height 19
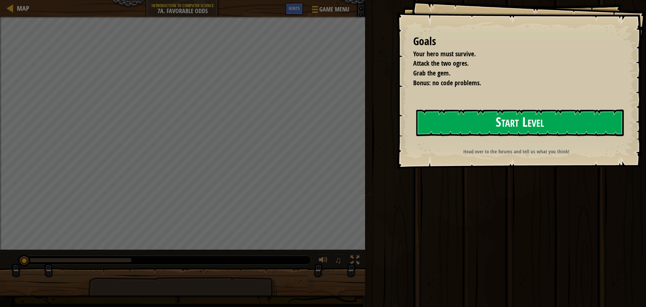
click at [478, 133] on button "Start Level" at bounding box center [520, 122] width 208 height 27
